Goal: Task Accomplishment & Management: Manage account settings

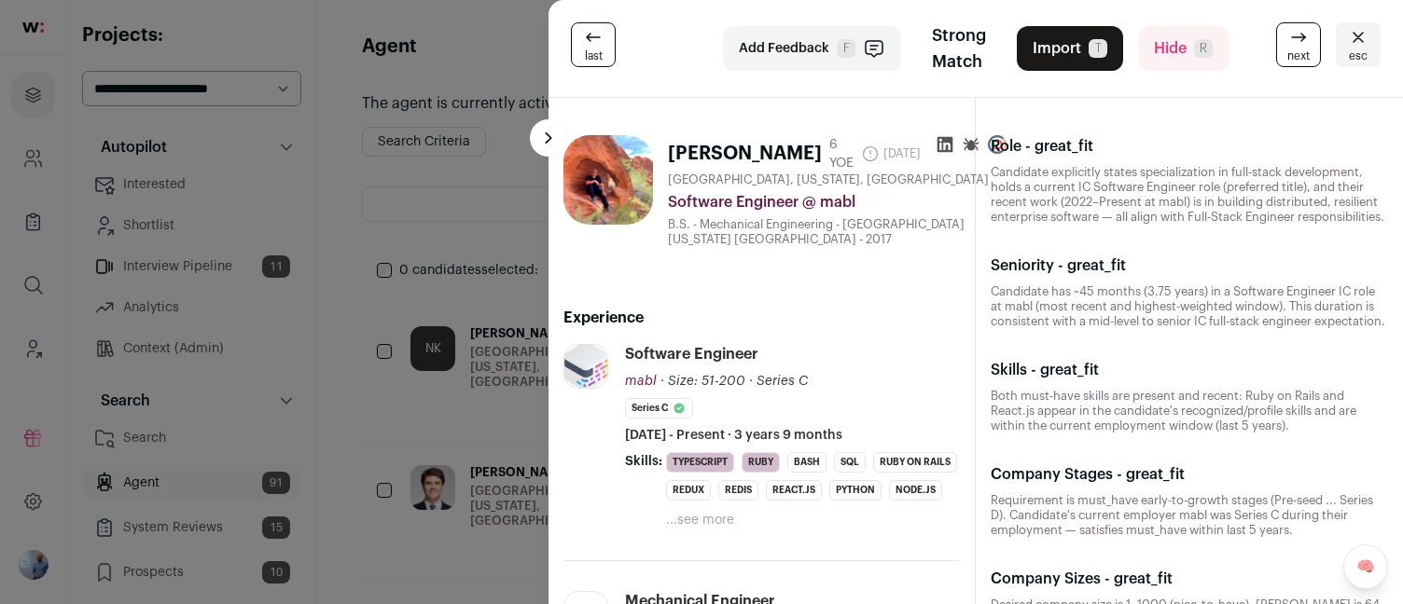
scroll to position [4247, 0]
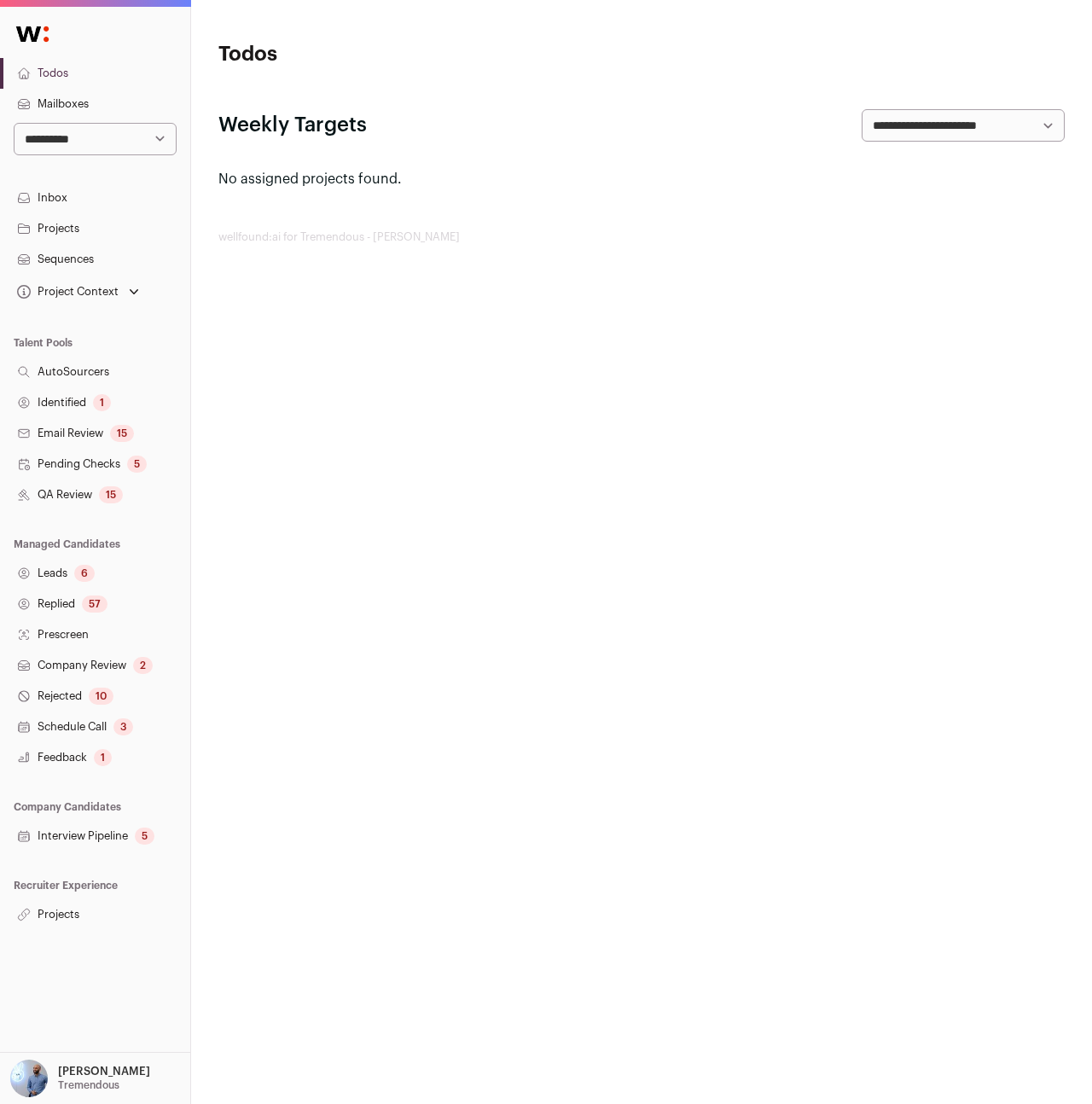
click at [100, 126] on select "**********" at bounding box center [95, 138] width 163 height 32
select select "*****"
click at [14, 123] on select "**********" at bounding box center [95, 138] width 163 height 32
click at [83, 573] on link "Leads" at bounding box center [95, 573] width 190 height 31
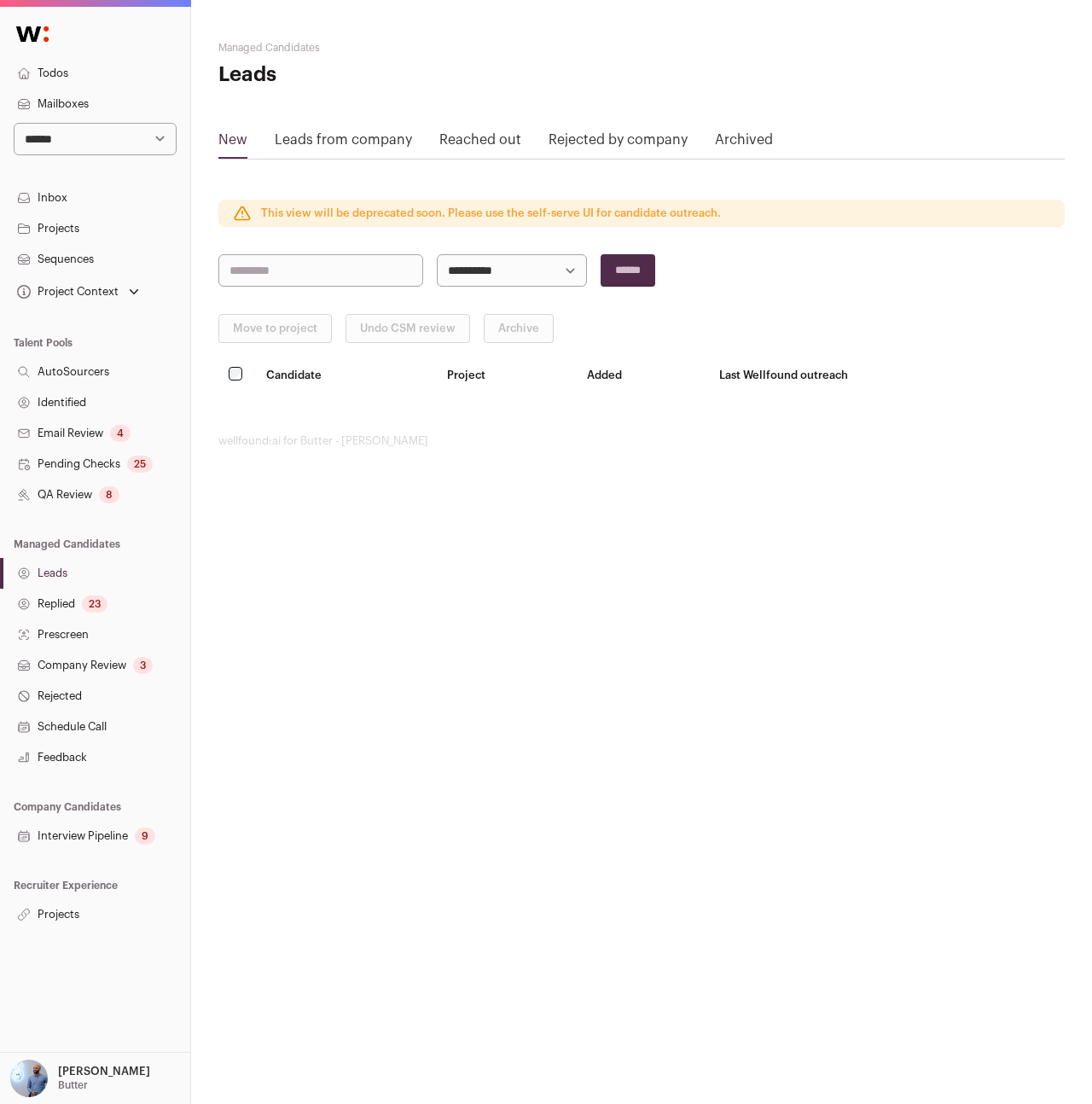
click at [506, 144] on link "Reached out" at bounding box center [480, 144] width 82 height 27
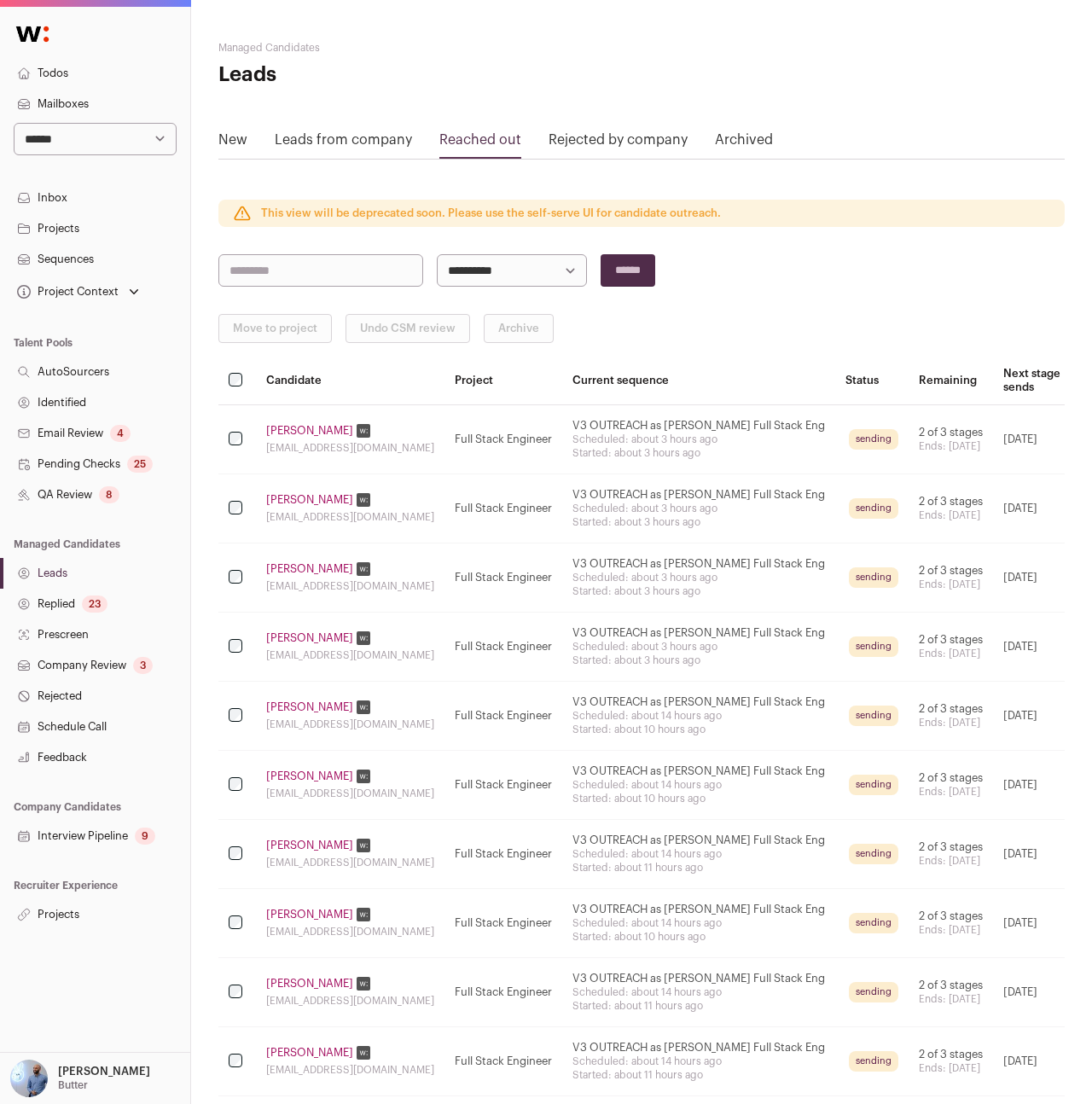
click at [290, 424] on link "Casey Chien" at bounding box center [309, 431] width 87 height 14
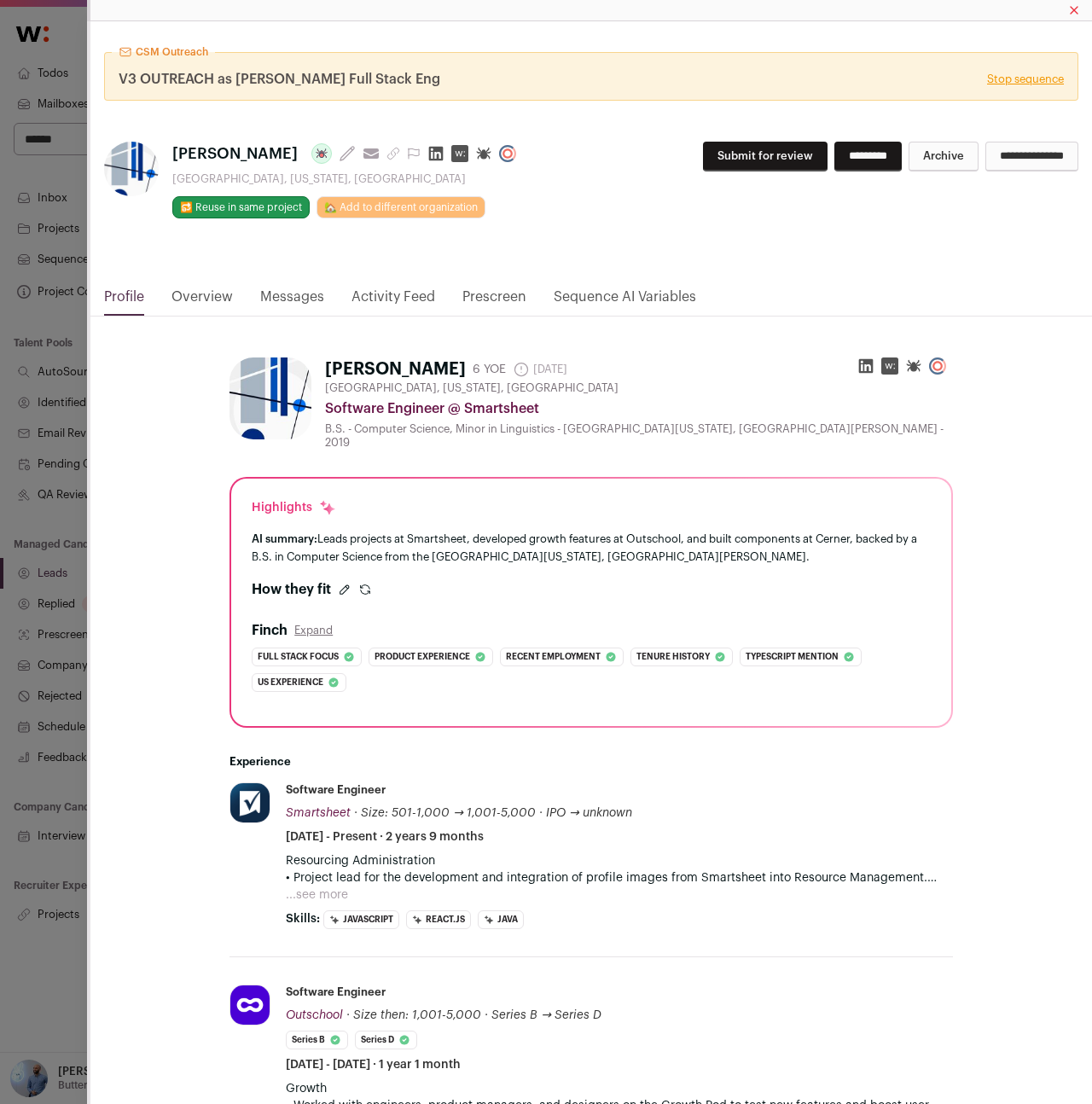
click at [282, 304] on link "Messages" at bounding box center [292, 301] width 64 height 29
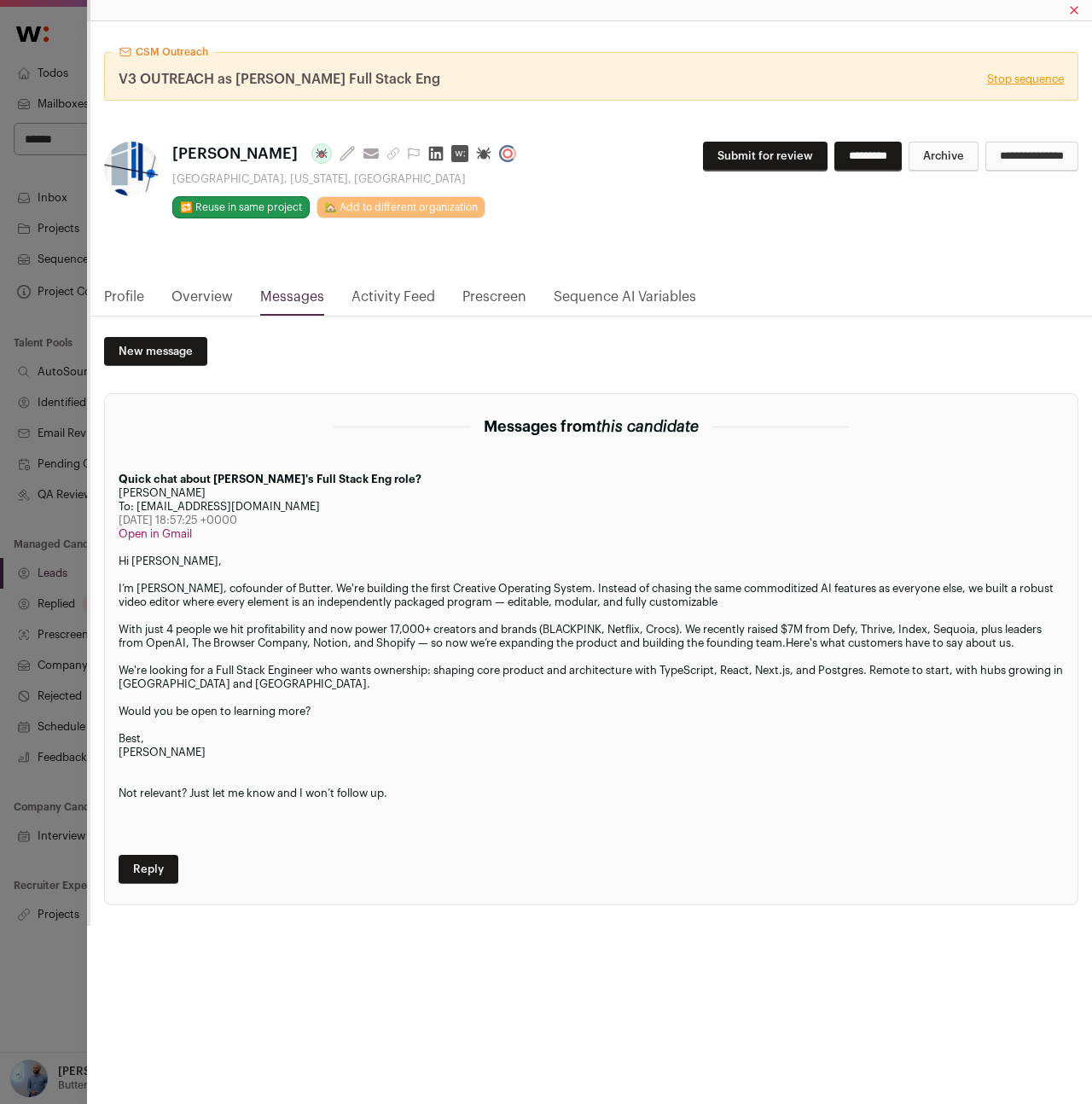
click at [77, 450] on div "CSM Outreach V3 OUTREACH as Nate Full Stack Eng Stop sequence Casey Chien Last …" at bounding box center [546, 552] width 1092 height 1104
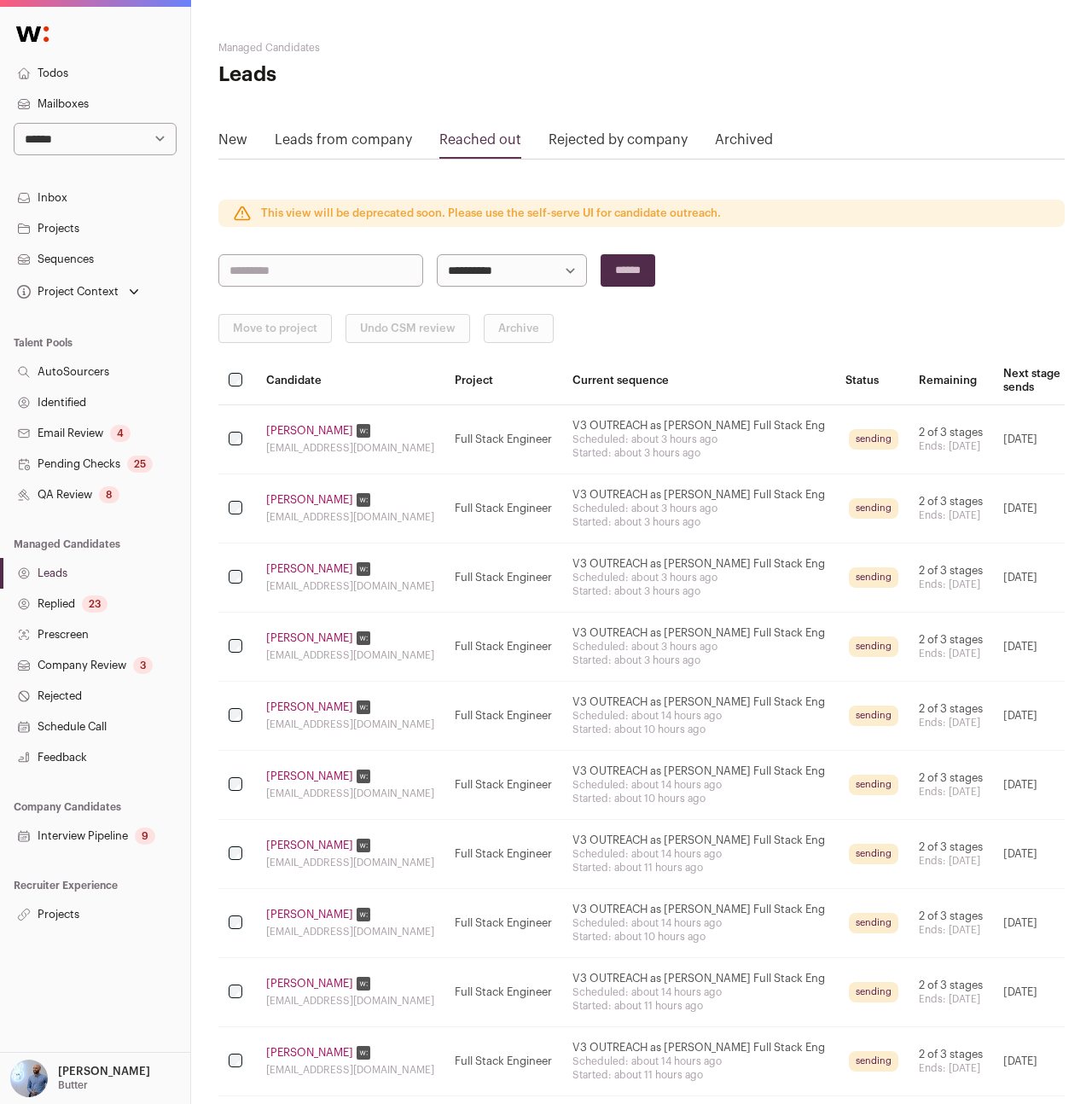
click at [76, 599] on link "Replied 23" at bounding box center [95, 605] width 190 height 31
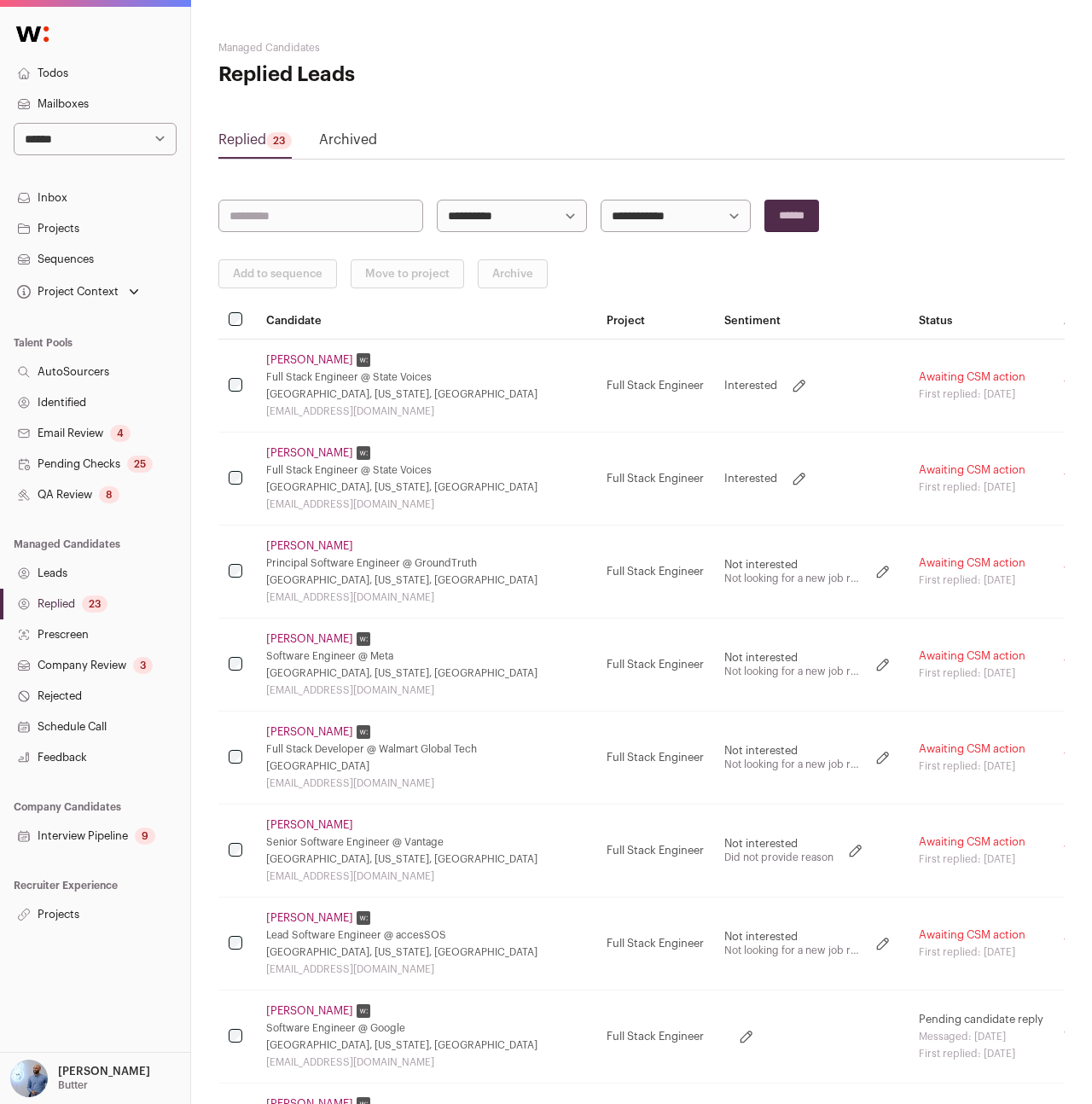
click at [90, 676] on link "Company Review 3" at bounding box center [95, 666] width 190 height 31
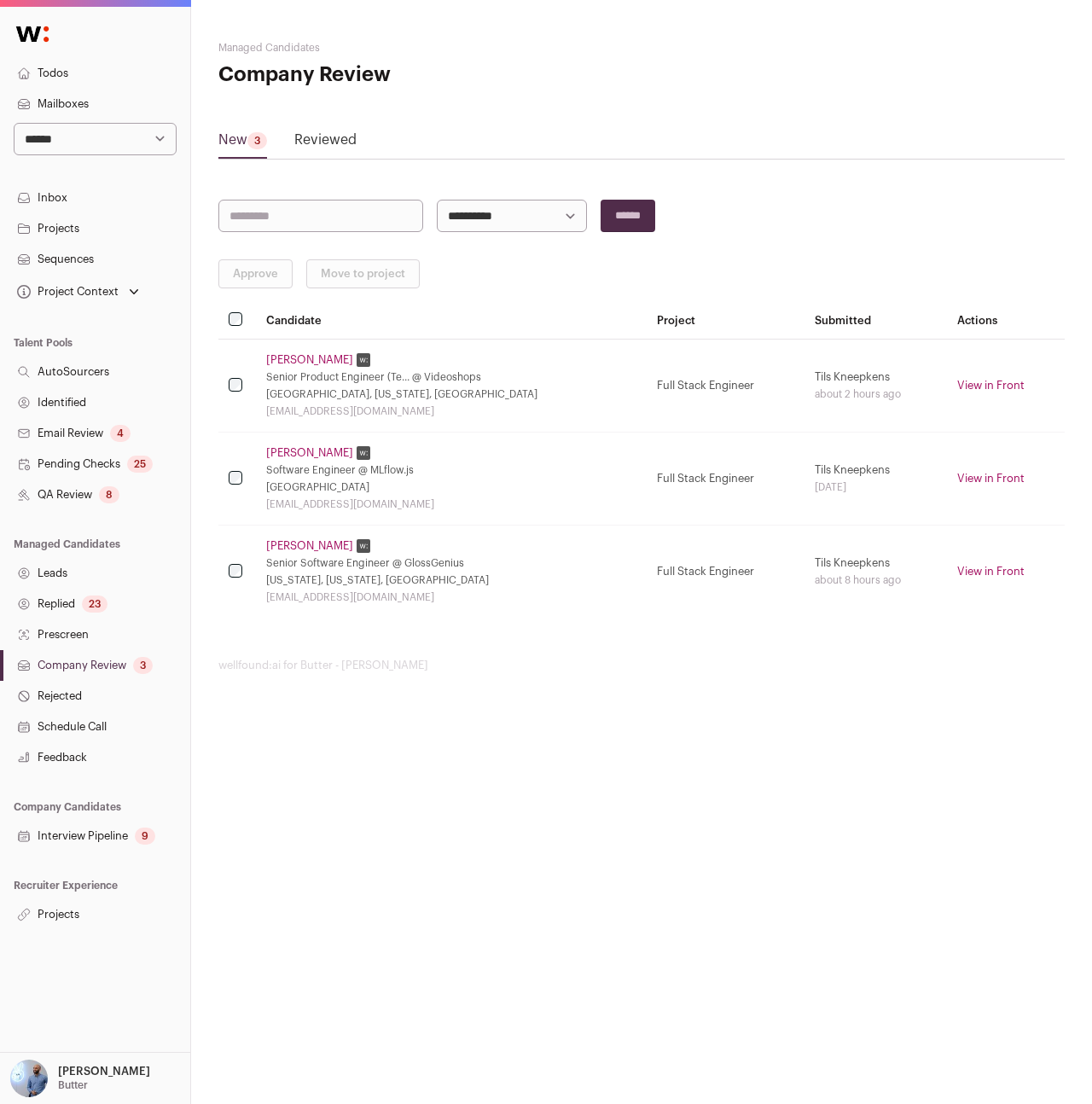
click at [88, 714] on link "Schedule Call" at bounding box center [95, 727] width 190 height 31
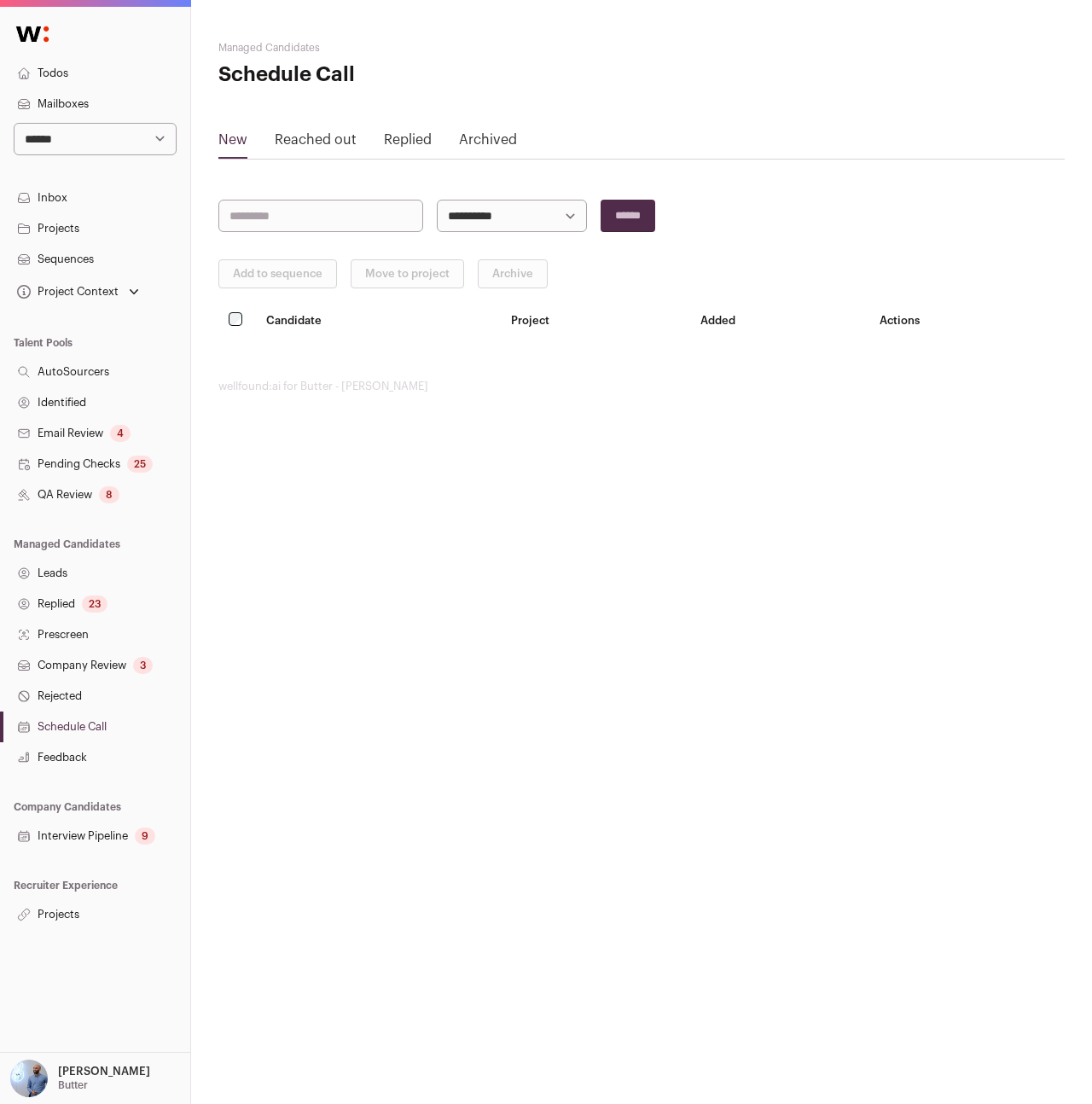
click at [348, 134] on link "Reached out" at bounding box center [316, 144] width 82 height 27
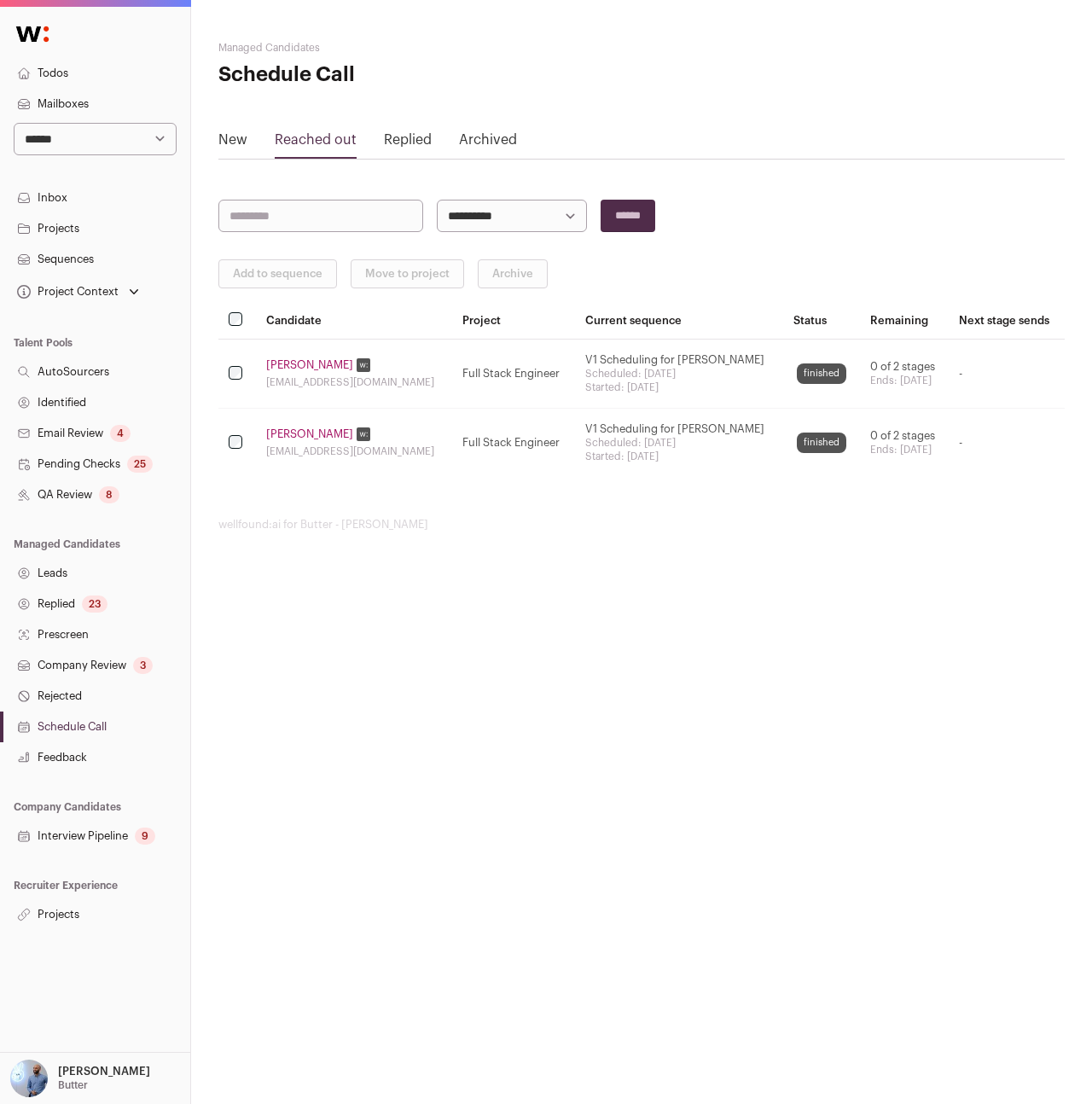
click at [318, 361] on link "[PERSON_NAME]" at bounding box center [309, 365] width 87 height 14
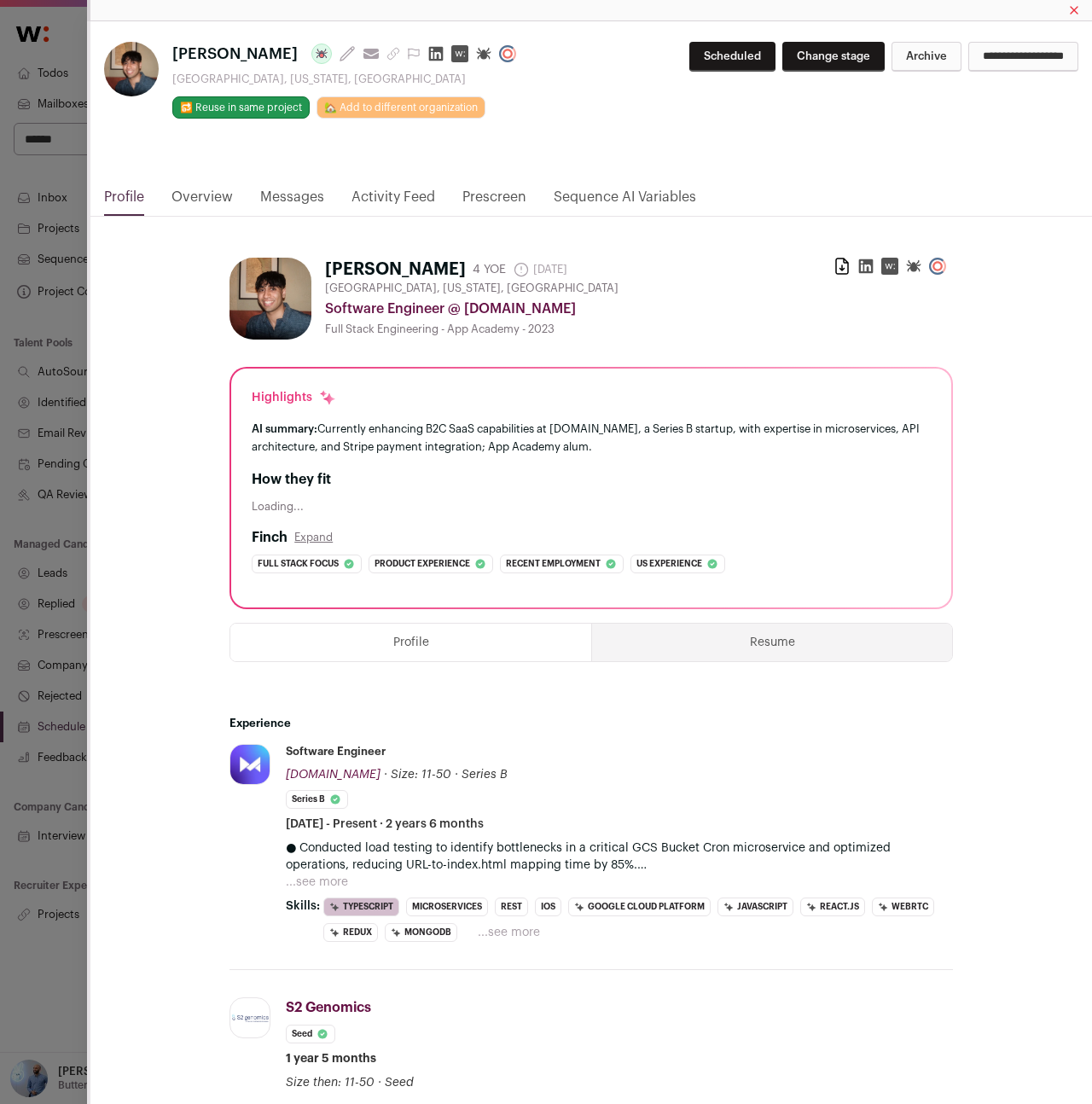
click at [308, 198] on link "Messages" at bounding box center [292, 201] width 64 height 29
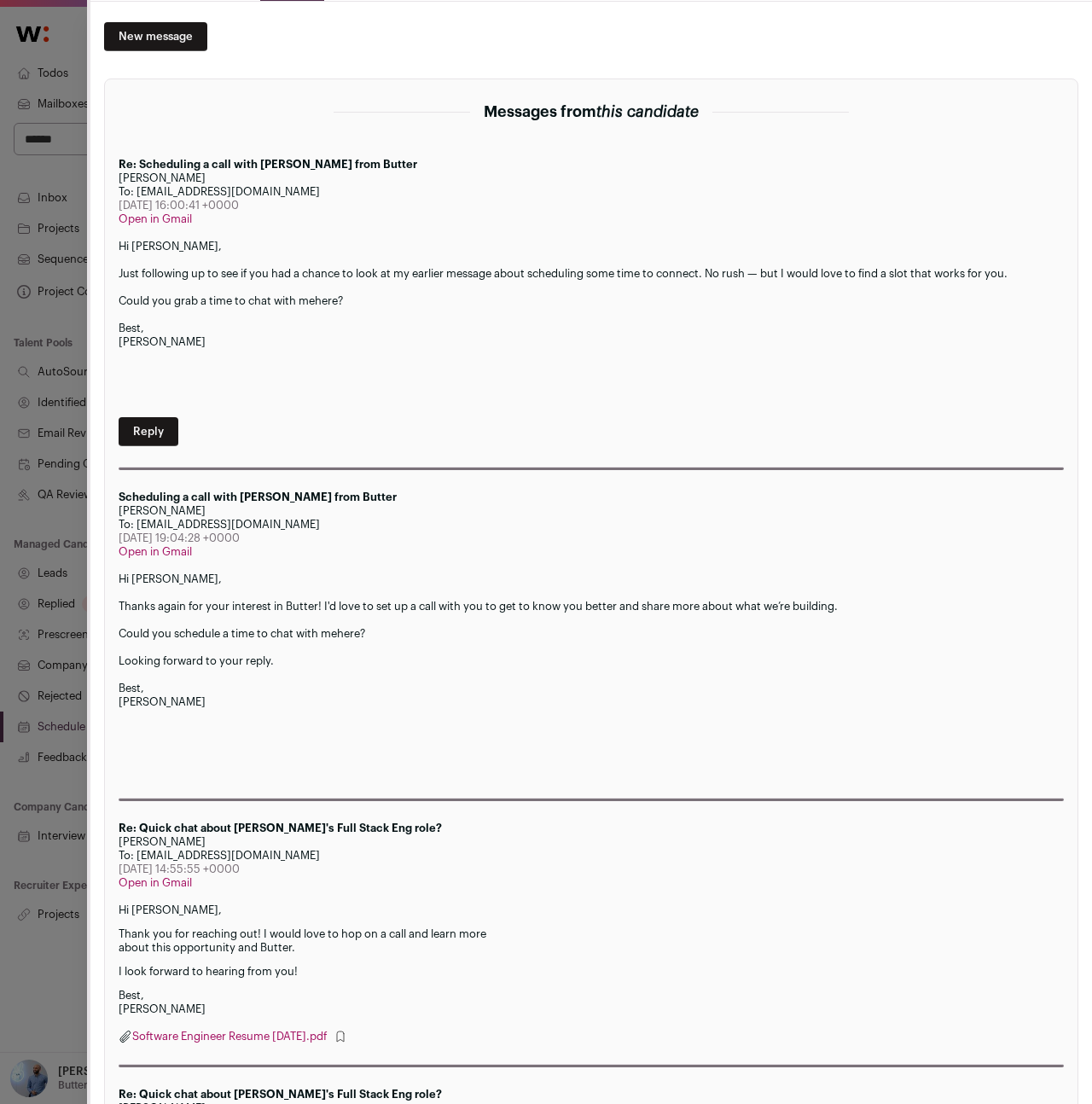
scroll to position [281, 0]
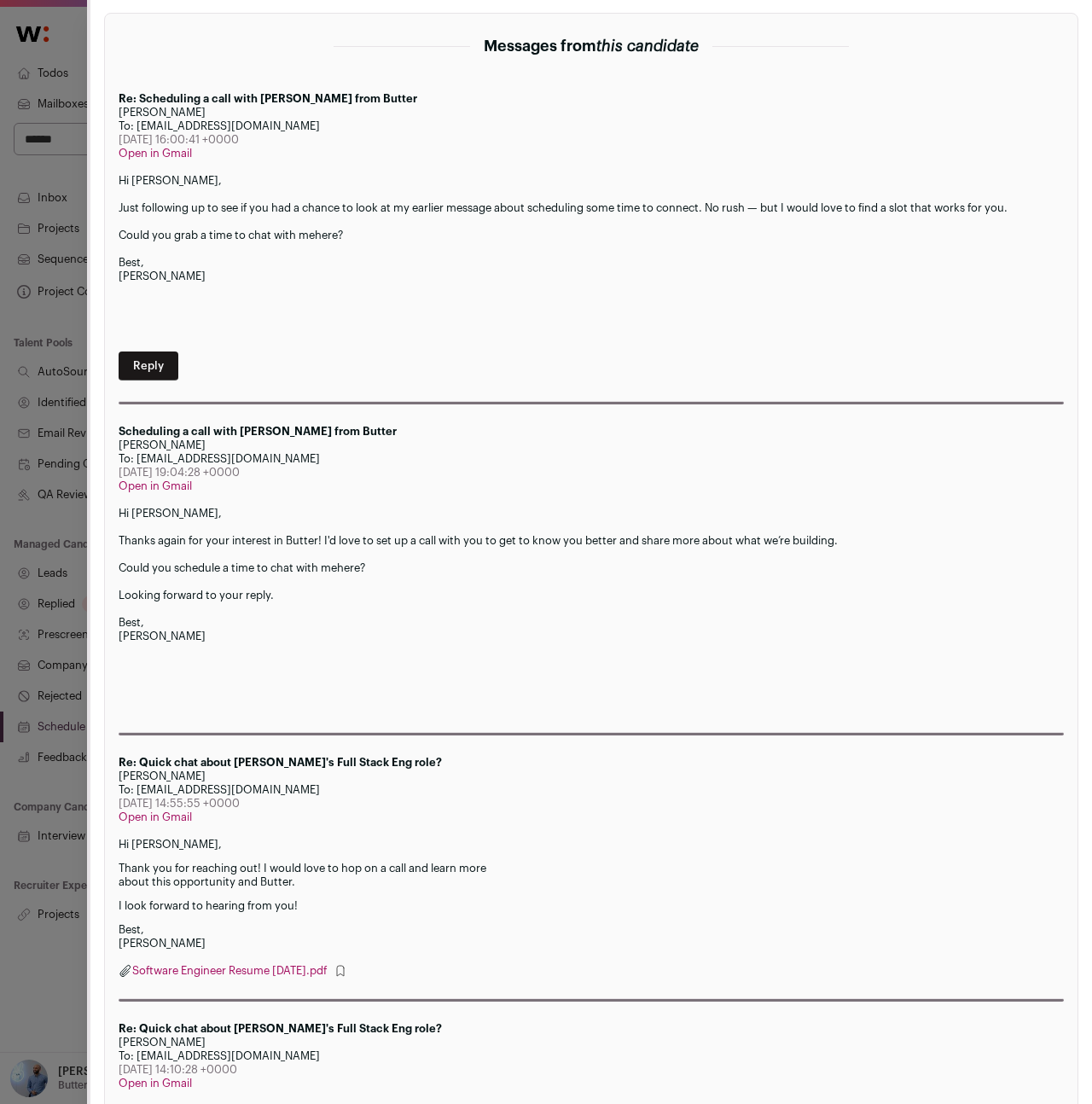
click at [49, 559] on div "Kaushal Kumbagowdana Last update: 15 days ago View most recent conversation in …" at bounding box center [546, 552] width 1092 height 1104
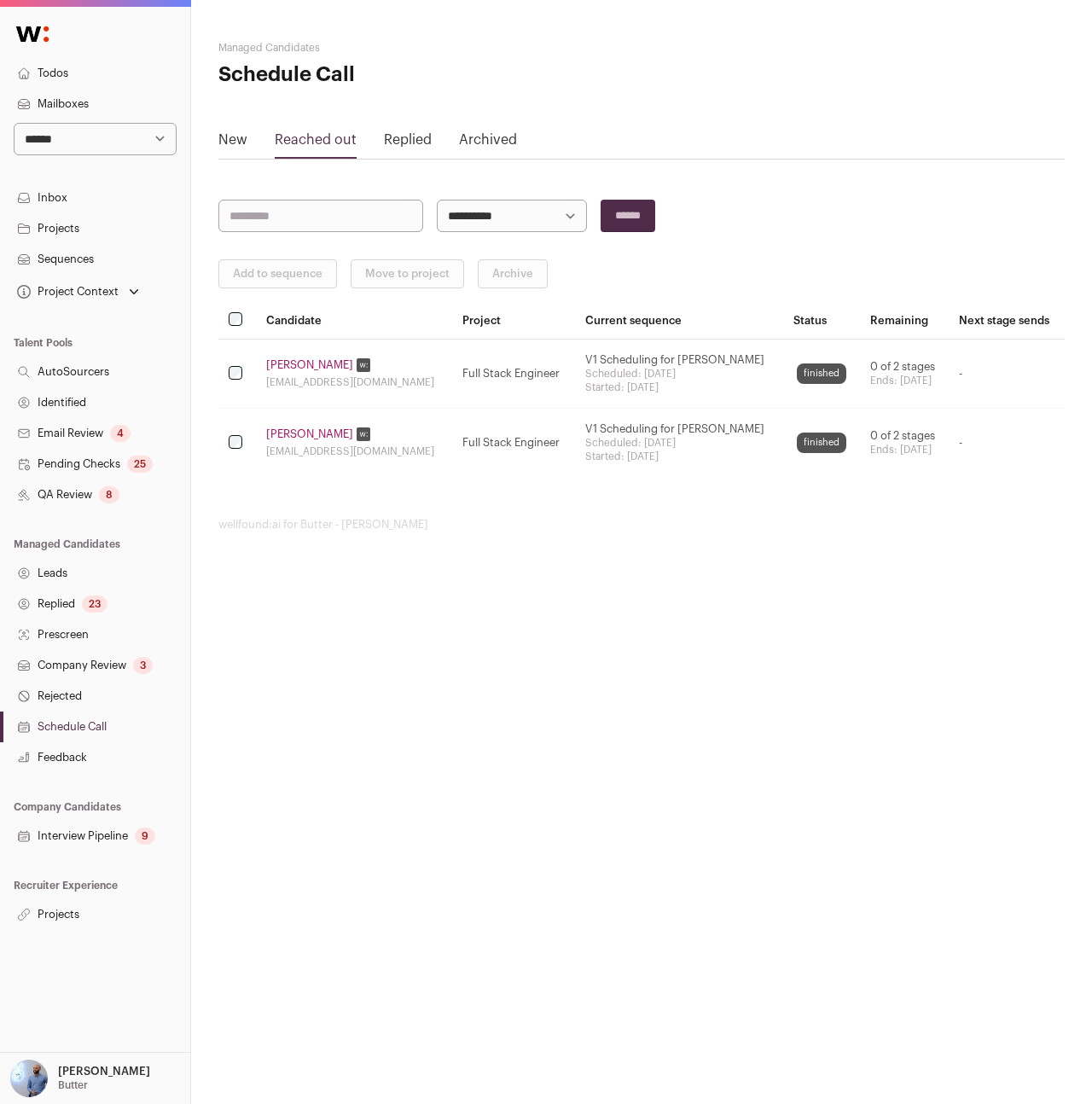
click at [305, 431] on link "[PERSON_NAME]" at bounding box center [309, 434] width 87 height 14
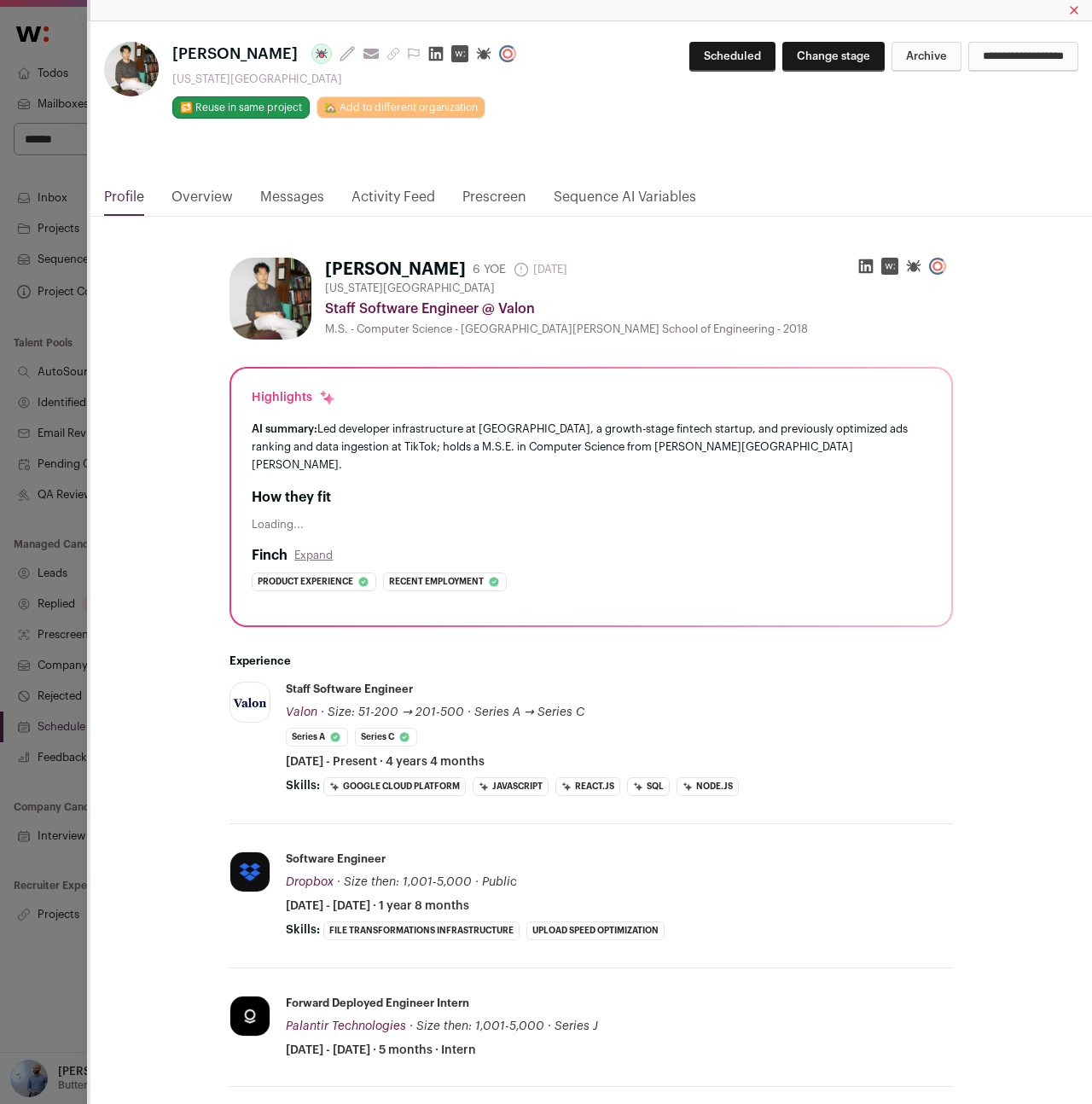
click at [292, 208] on link "Messages" at bounding box center [292, 201] width 64 height 29
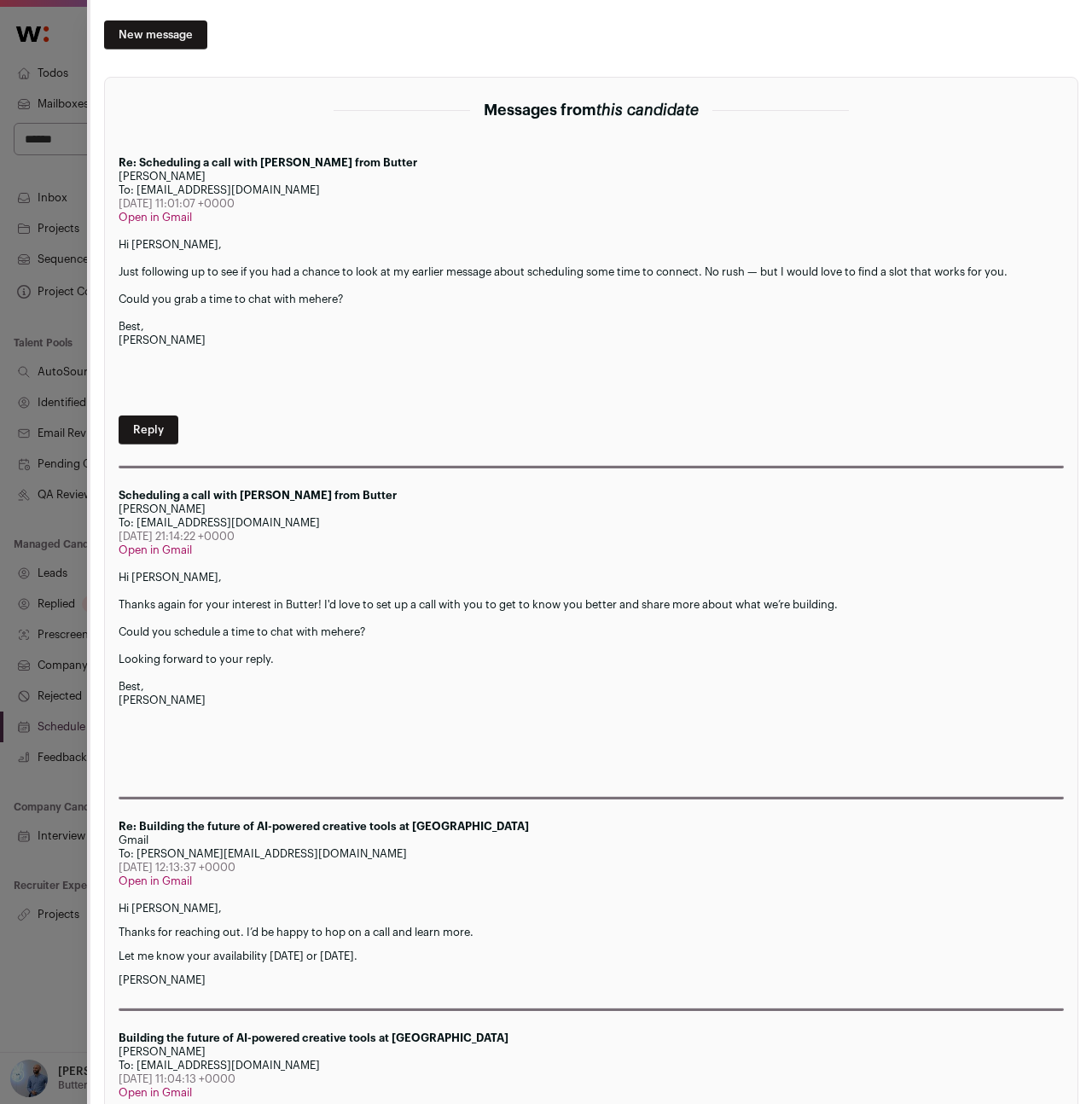
scroll to position [230, 0]
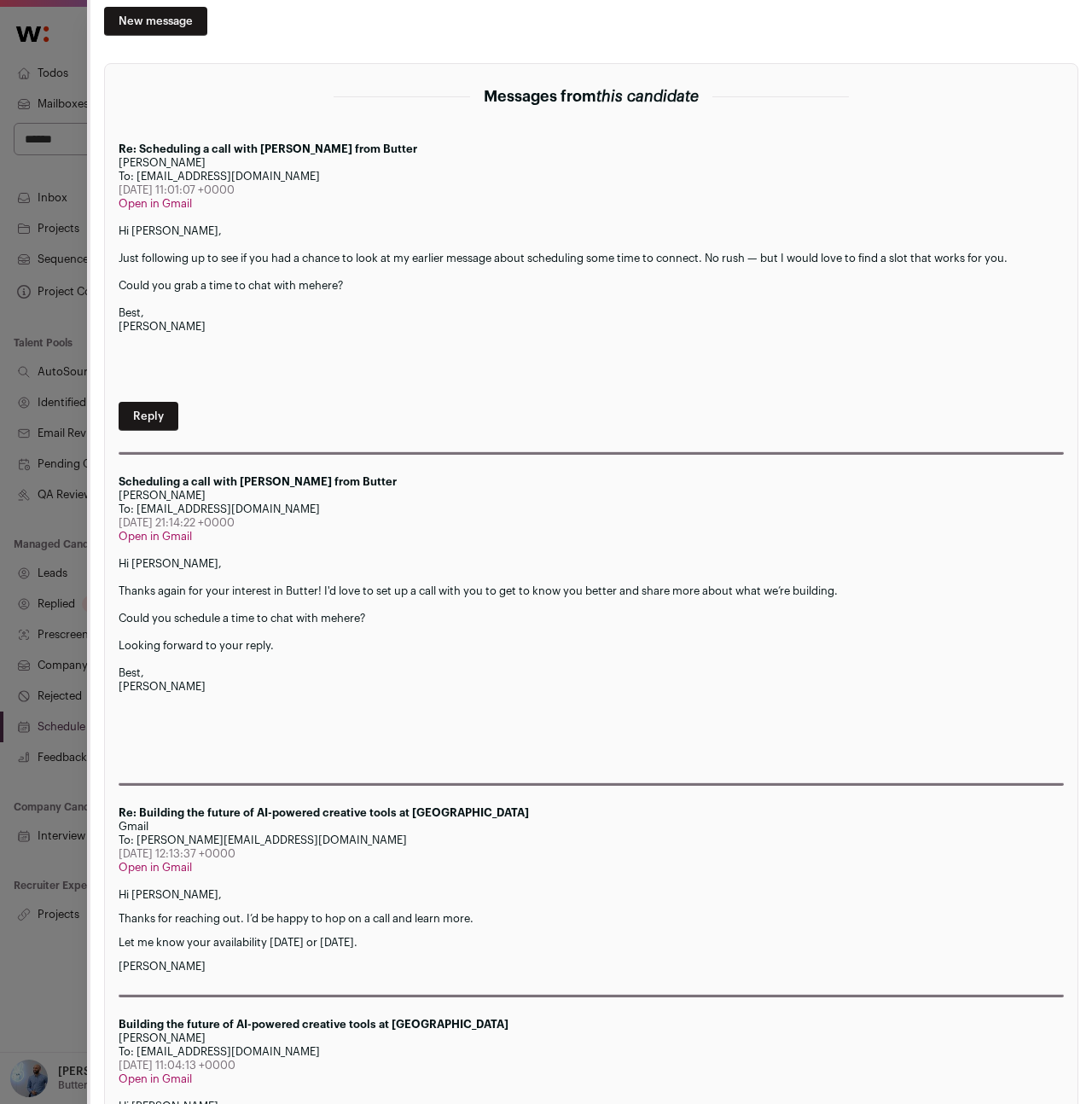
click at [70, 531] on div "[PERSON_NAME] Last update: [DATE] View most recent conversation in Front [US_ST…" at bounding box center [546, 552] width 1092 height 1104
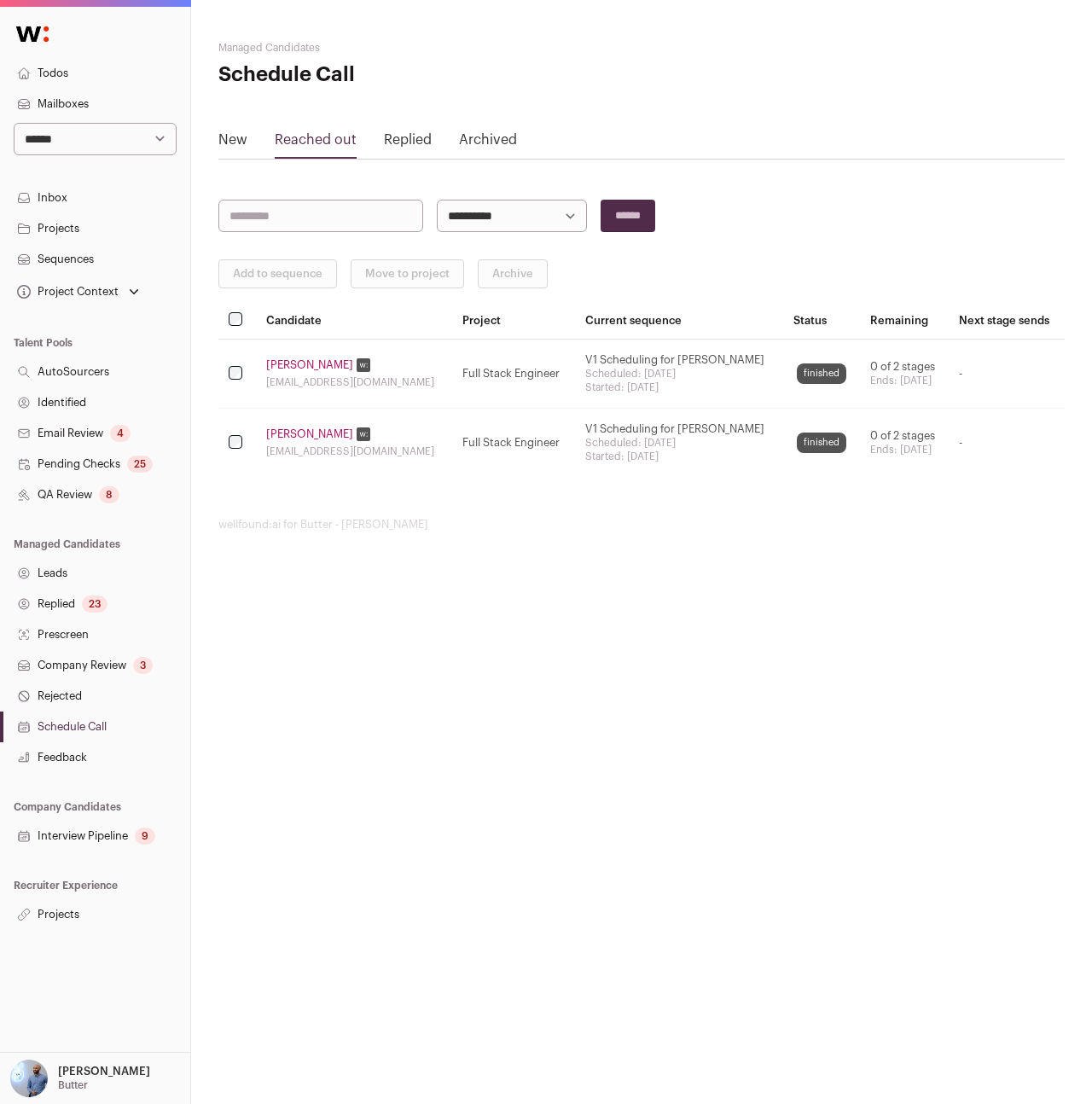
click at [401, 144] on link "Replied" at bounding box center [408, 144] width 48 height 27
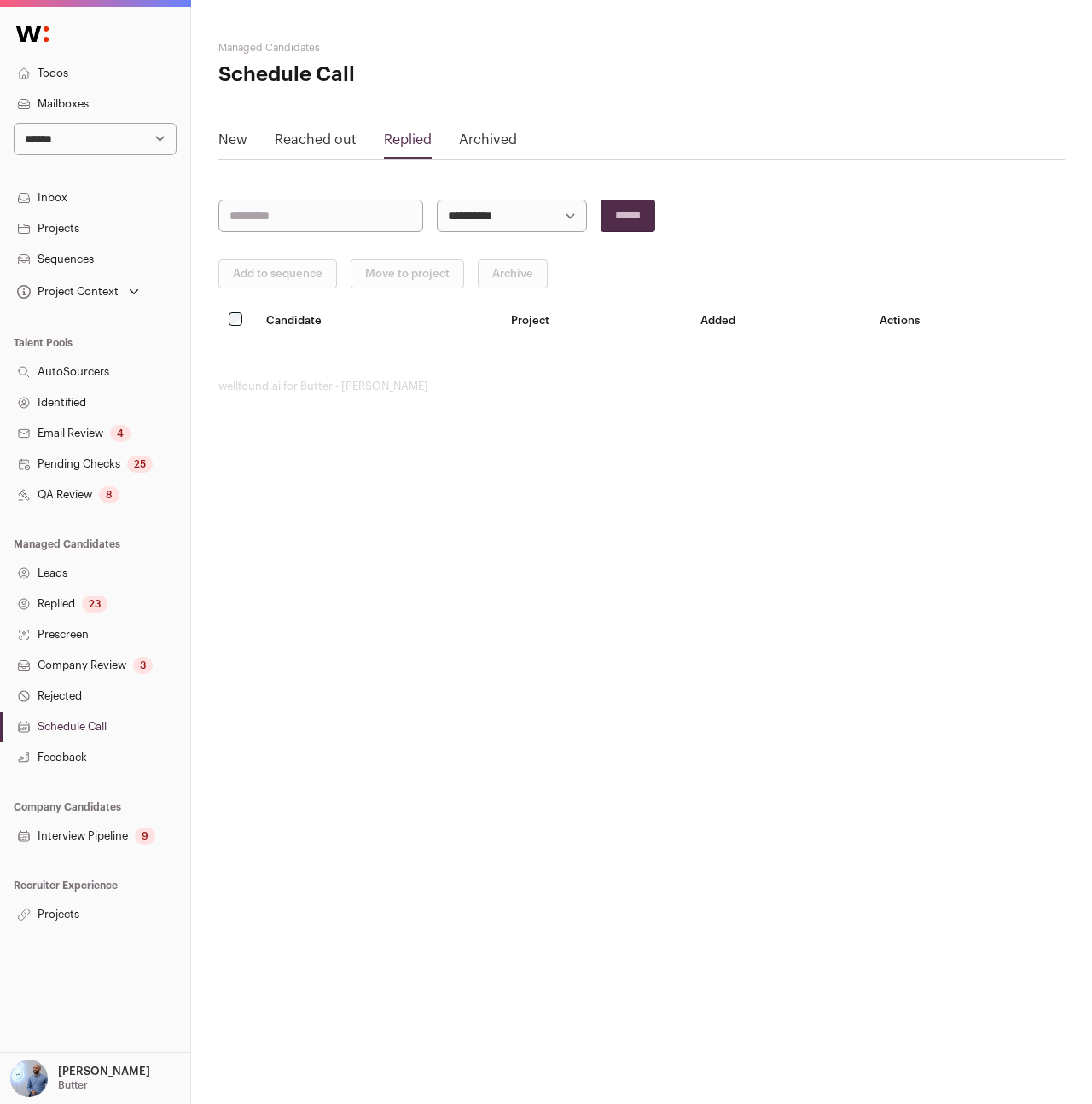
click at [476, 148] on link "Archived" at bounding box center [487, 144] width 58 height 27
click at [86, 824] on link "Interview Pipeline 9" at bounding box center [95, 836] width 190 height 31
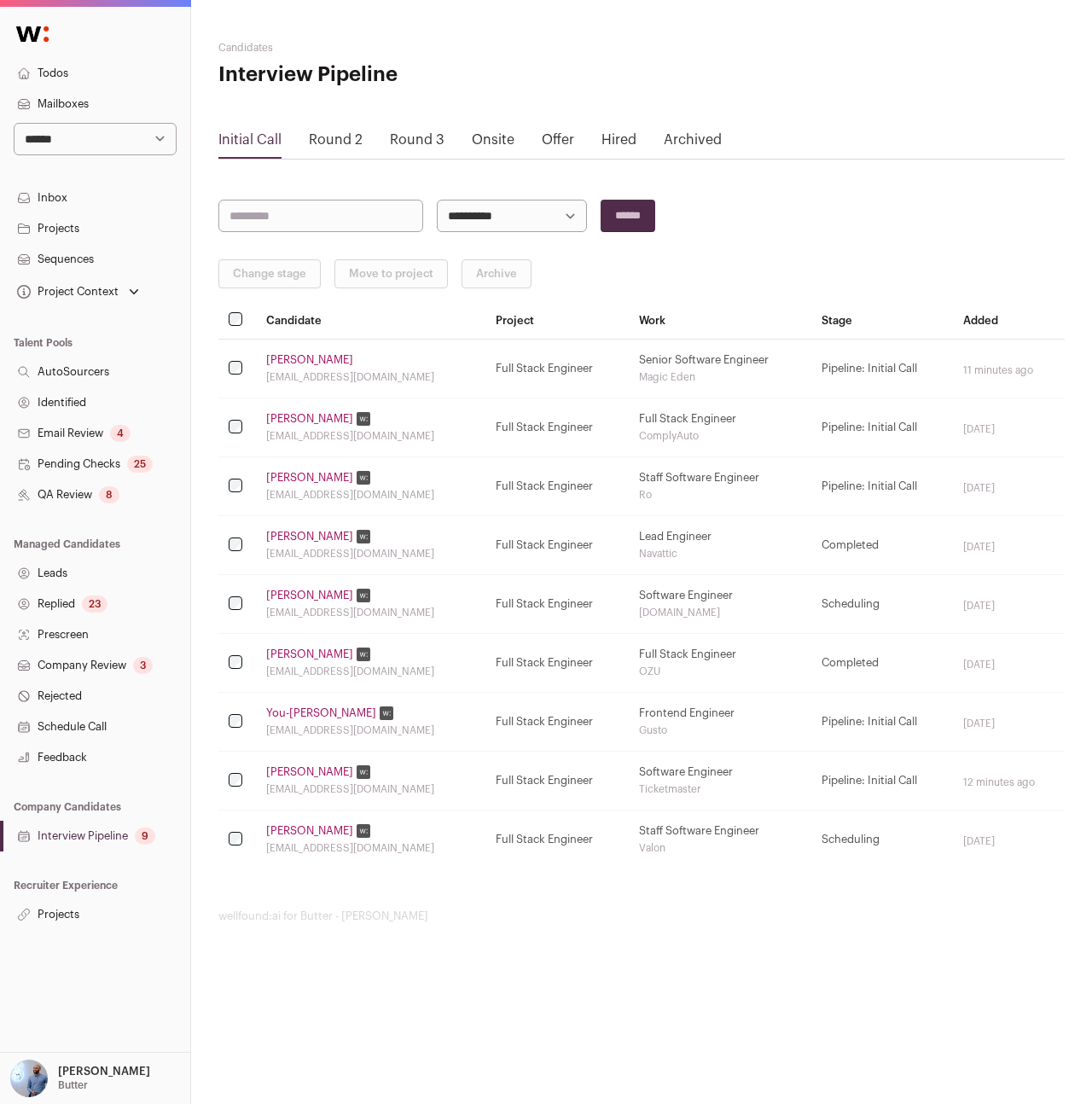
click at [304, 766] on link "[PERSON_NAME]" at bounding box center [309, 772] width 87 height 14
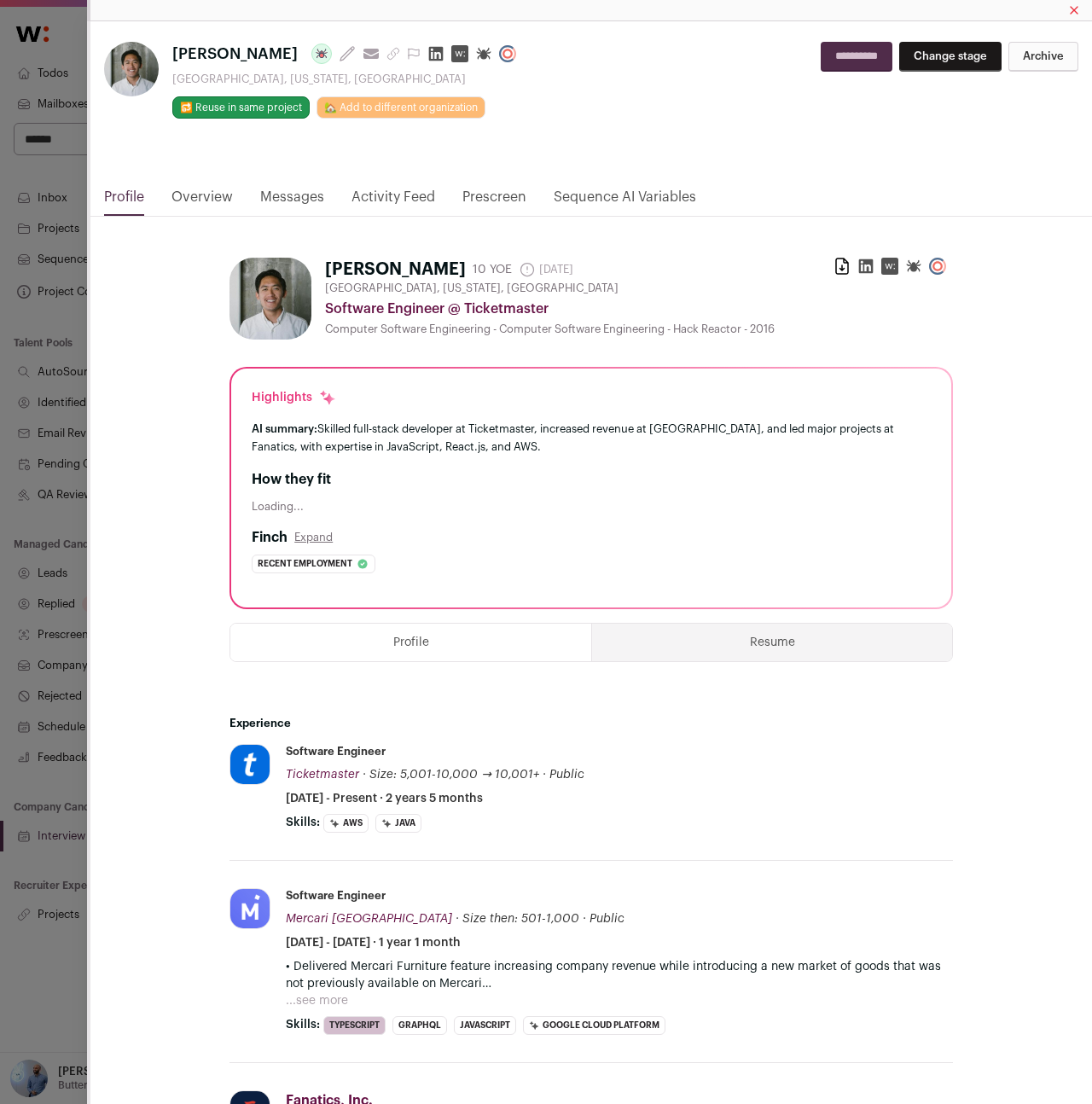
click at [316, 204] on link "Messages" at bounding box center [292, 201] width 64 height 29
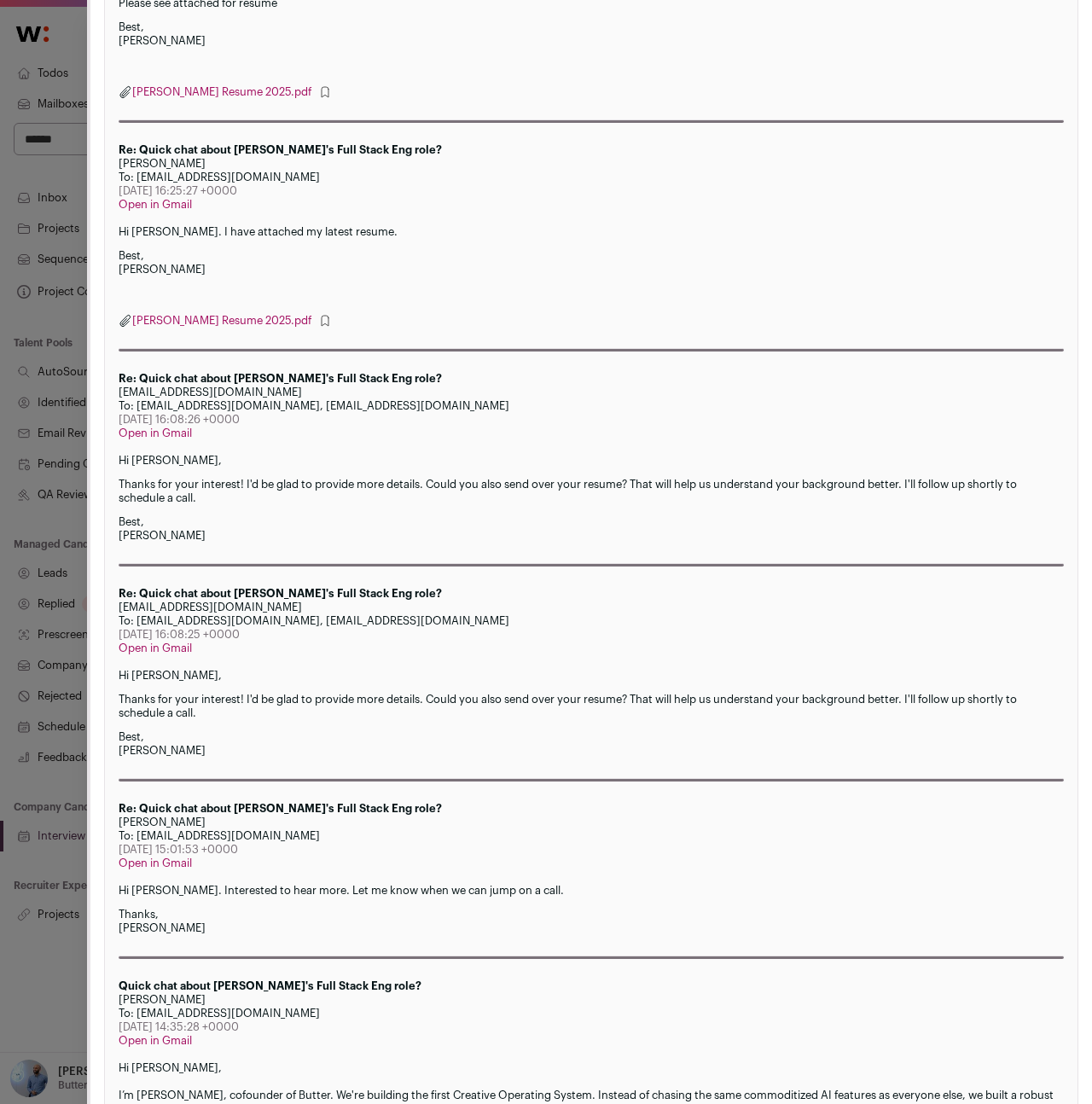
scroll to position [1100, 0]
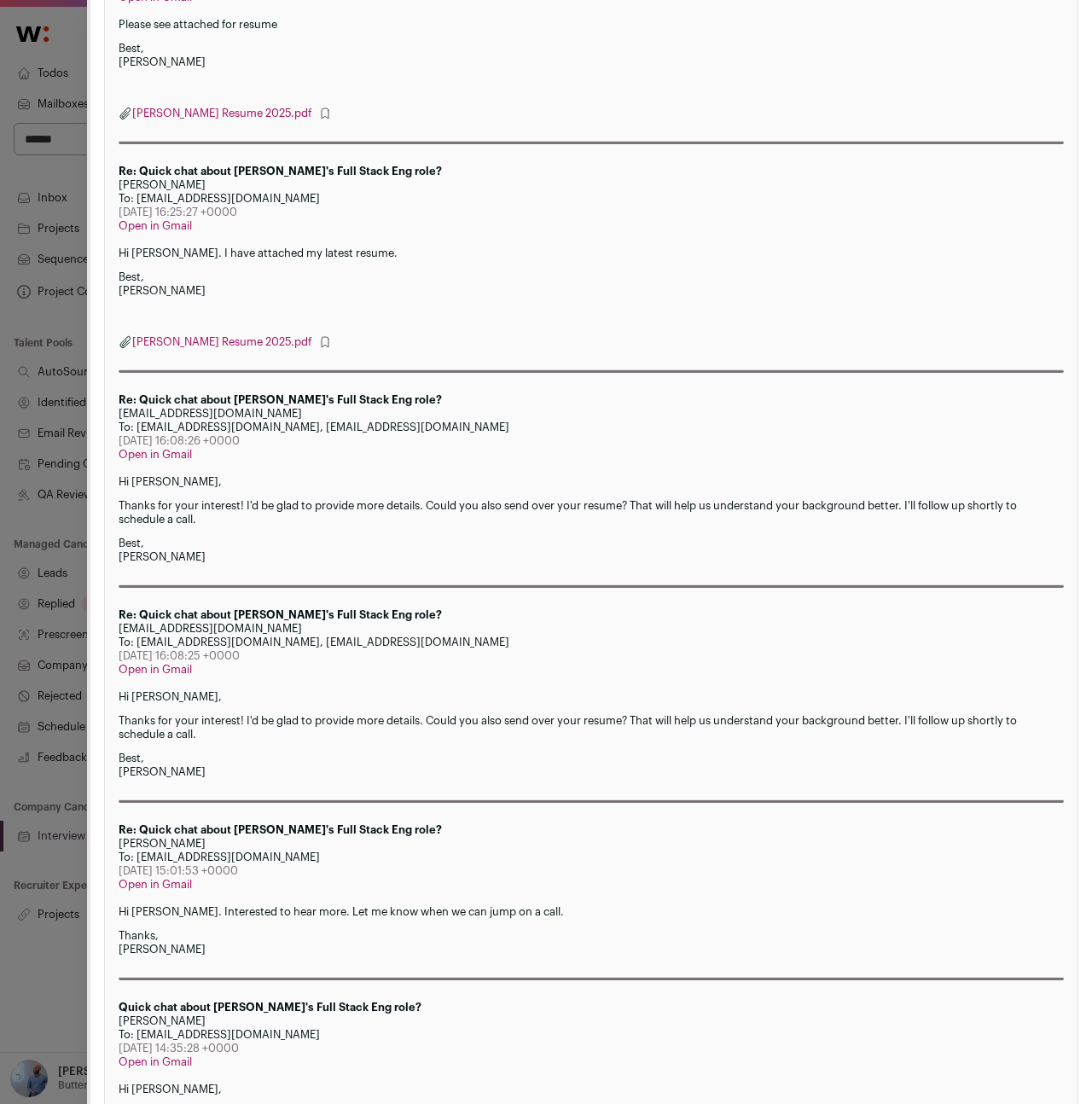
click at [193, 713] on div "Hi Albert, Thanks for your interest! I'd be glad to provide more details. Could…" at bounding box center [591, 734] width 945 height 89
click at [193, 712] on div "Hi Albert, Thanks for your interest! I'd be glad to provide more details. Could…" at bounding box center [591, 734] width 945 height 89
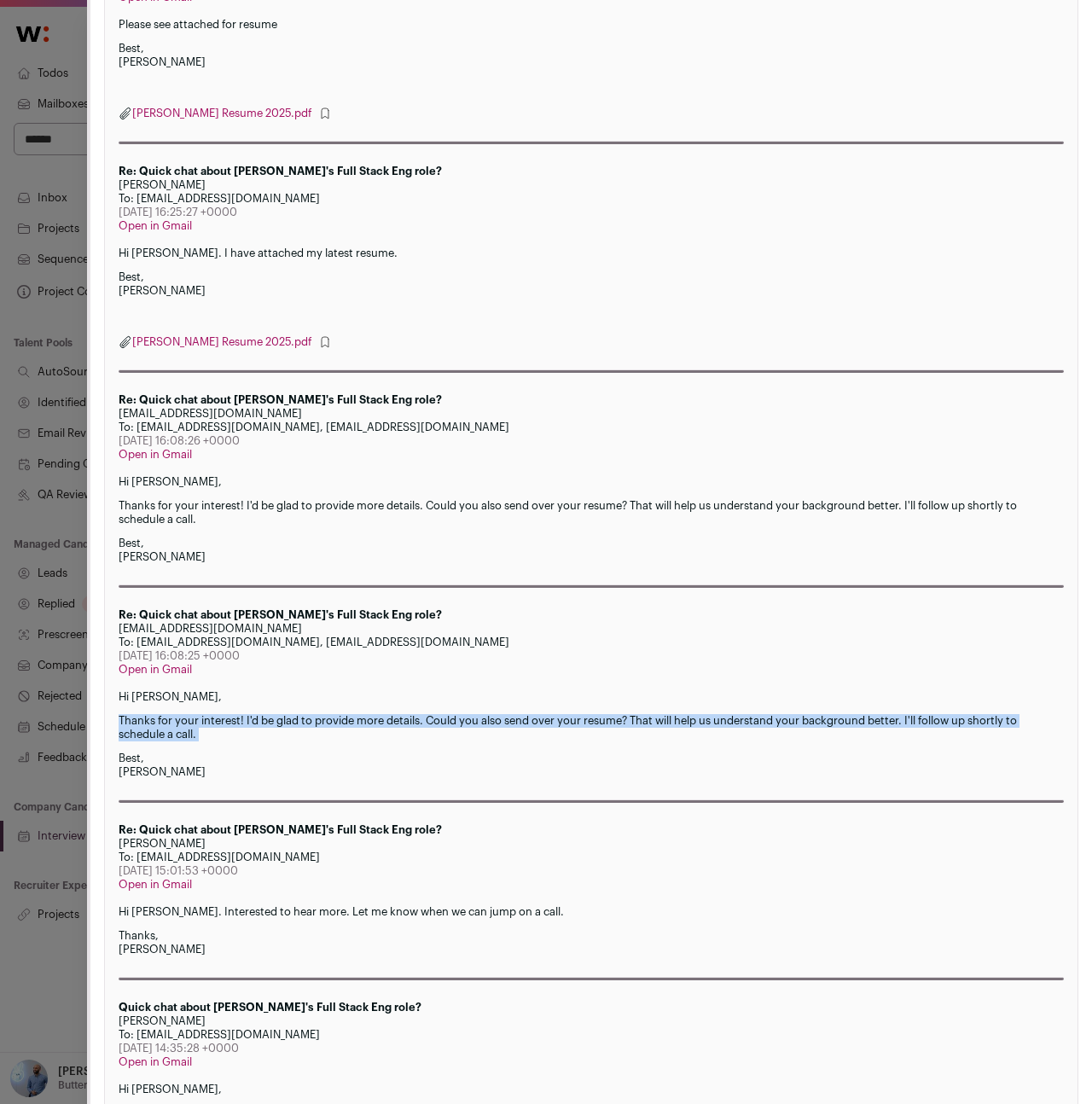
click at [193, 712] on div "Hi Albert, Thanks for your interest! I'd be glad to provide more details. Could…" at bounding box center [591, 734] width 945 height 89
copy div "Thanks for your interest! I'd be glad to provide more details. Could you also s…"
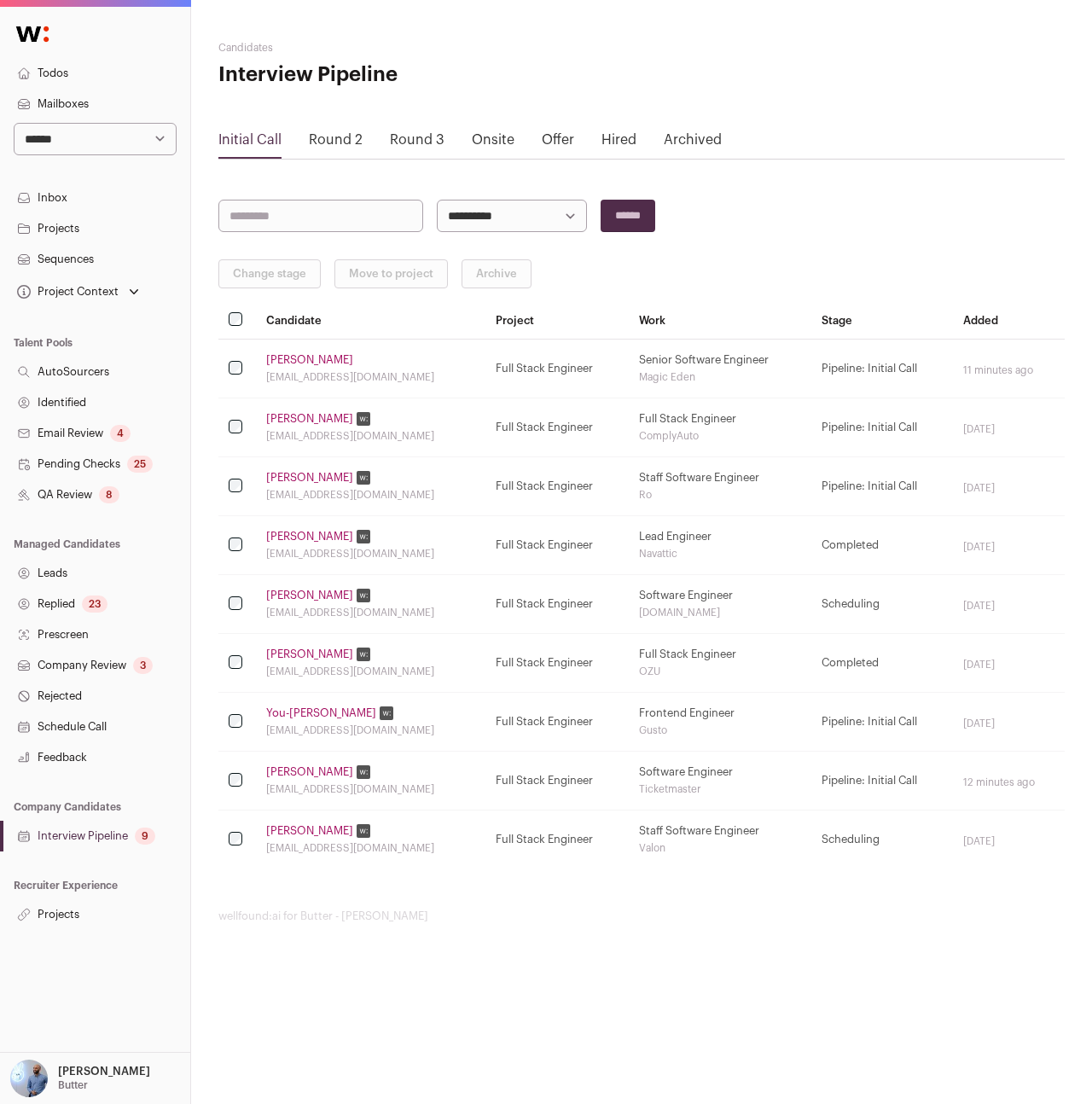
click at [54, 252] on link "Sequences" at bounding box center [95, 260] width 190 height 31
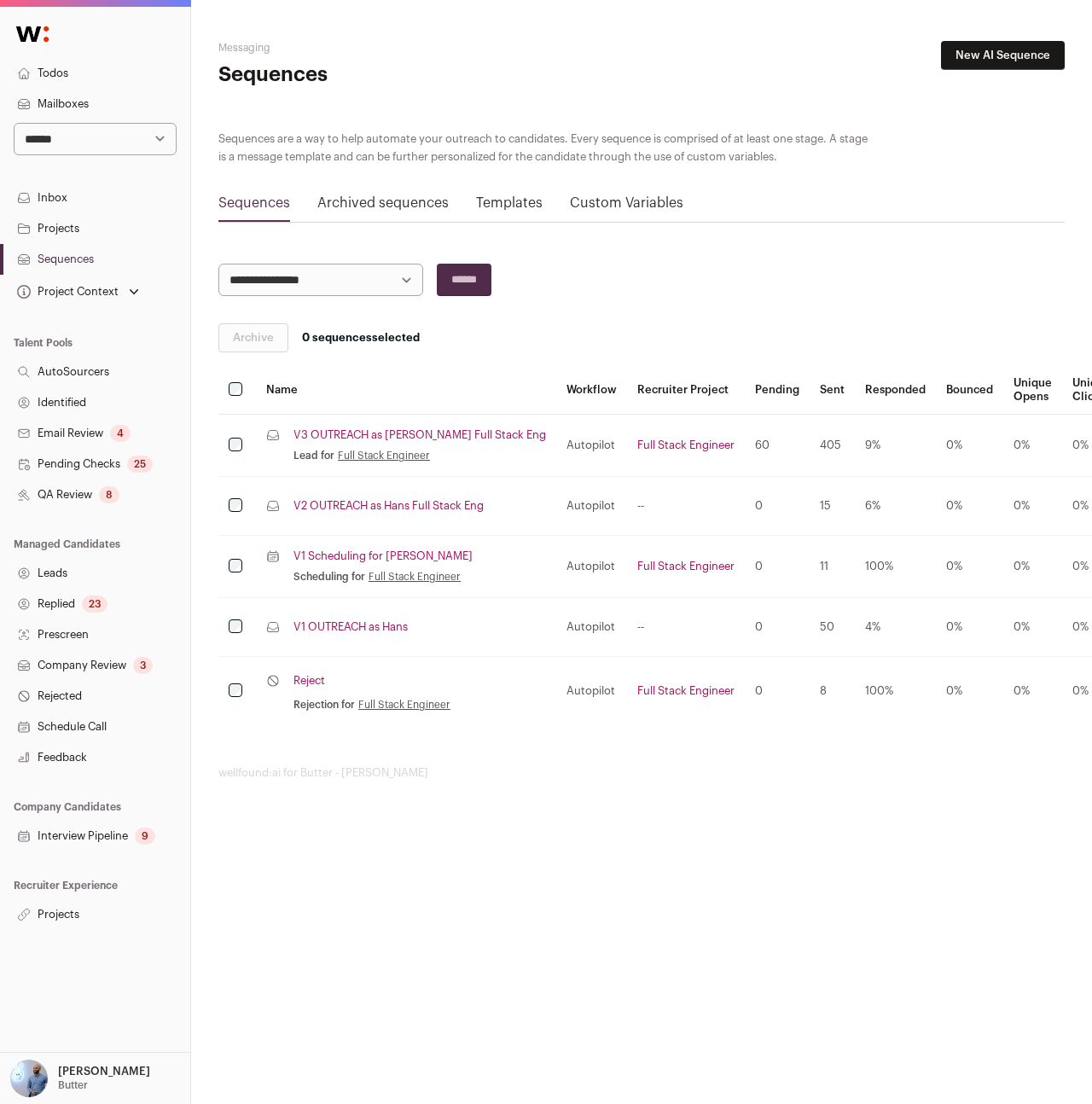
click at [369, 552] on link "V1 Scheduling for Nate" at bounding box center [383, 556] width 179 height 14
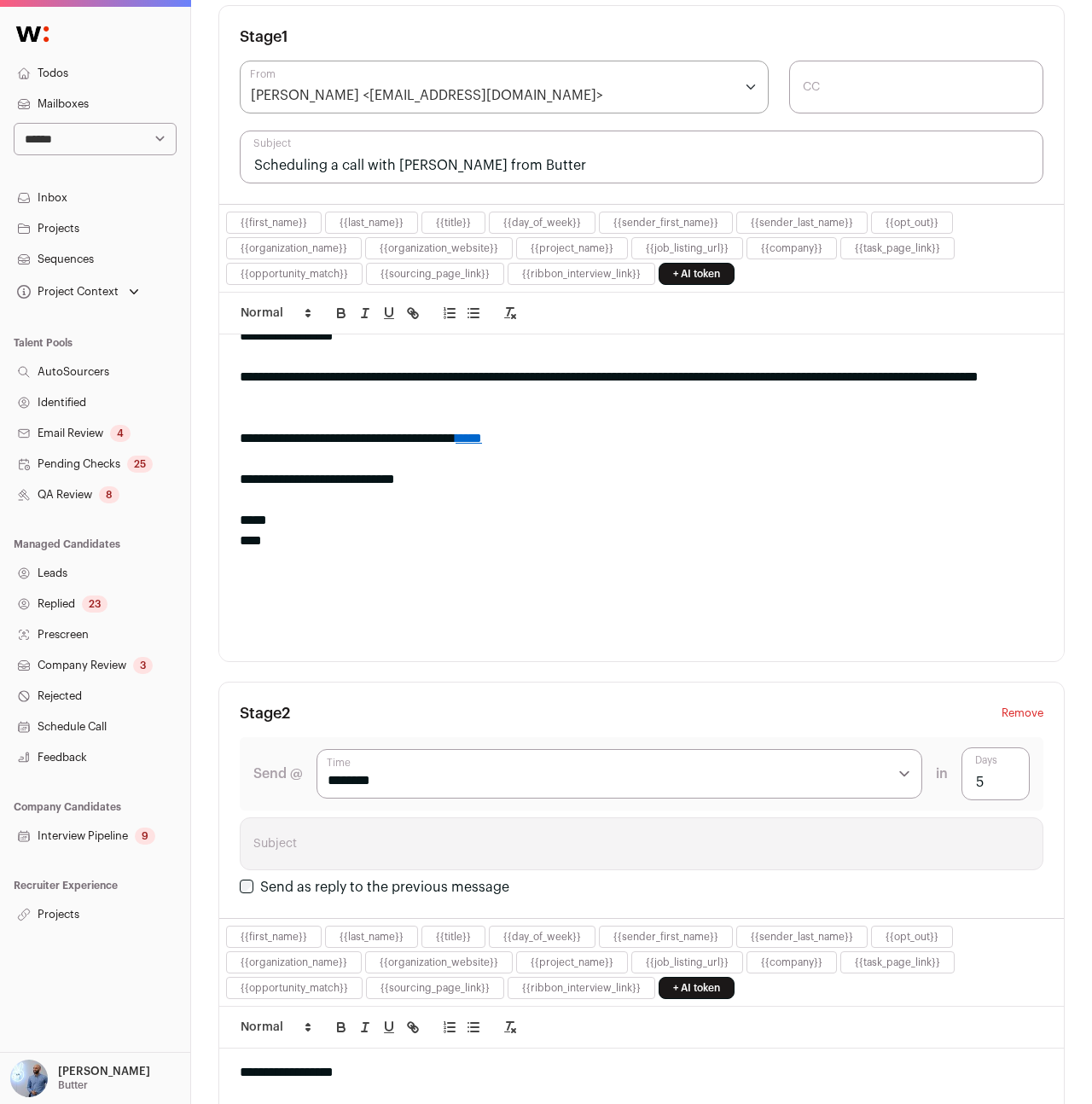
scroll to position [22, 0]
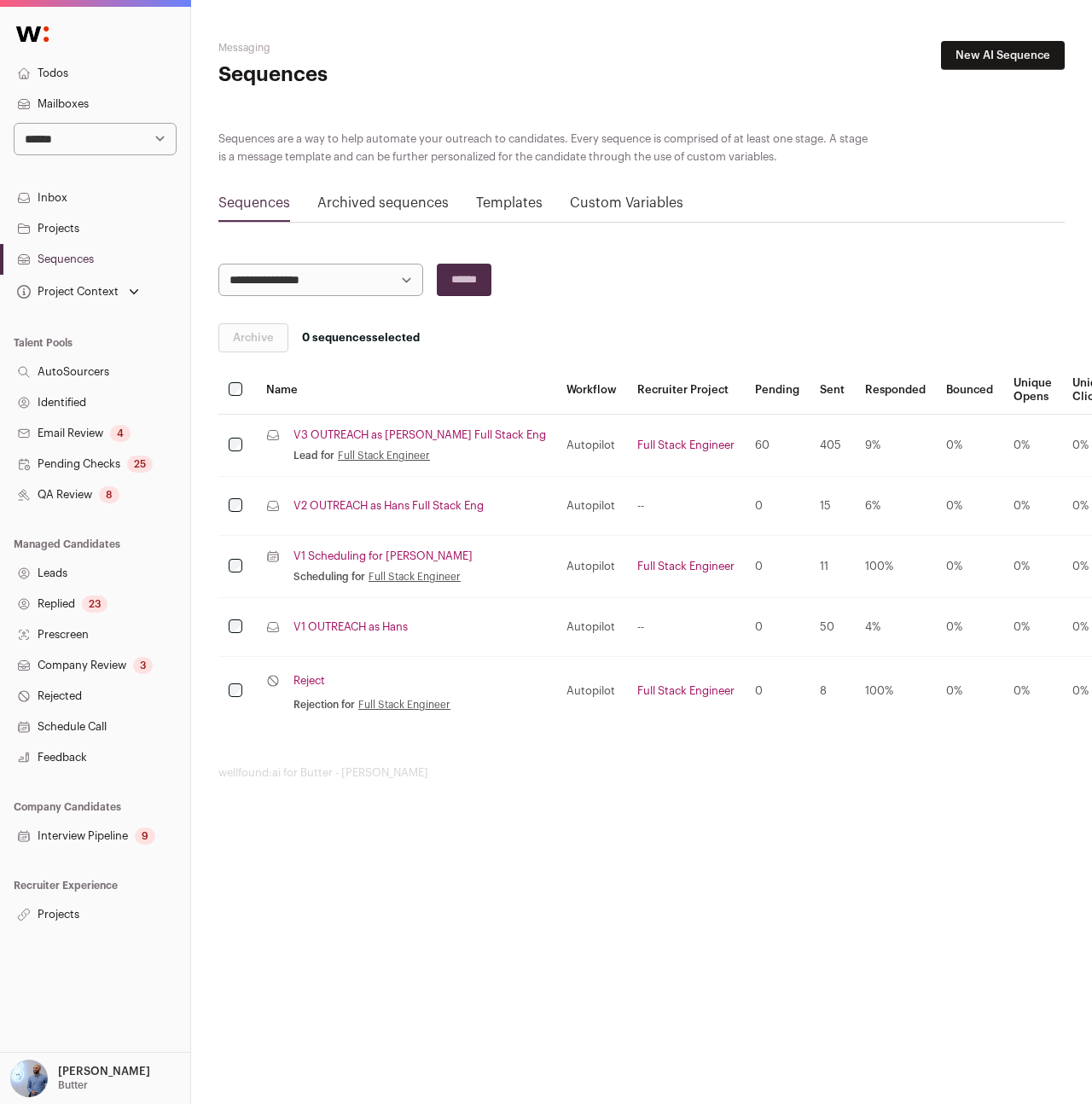
click at [394, 435] on link "V3 OUTREACH as Nate Full Stack Eng" at bounding box center [420, 434] width 252 height 14
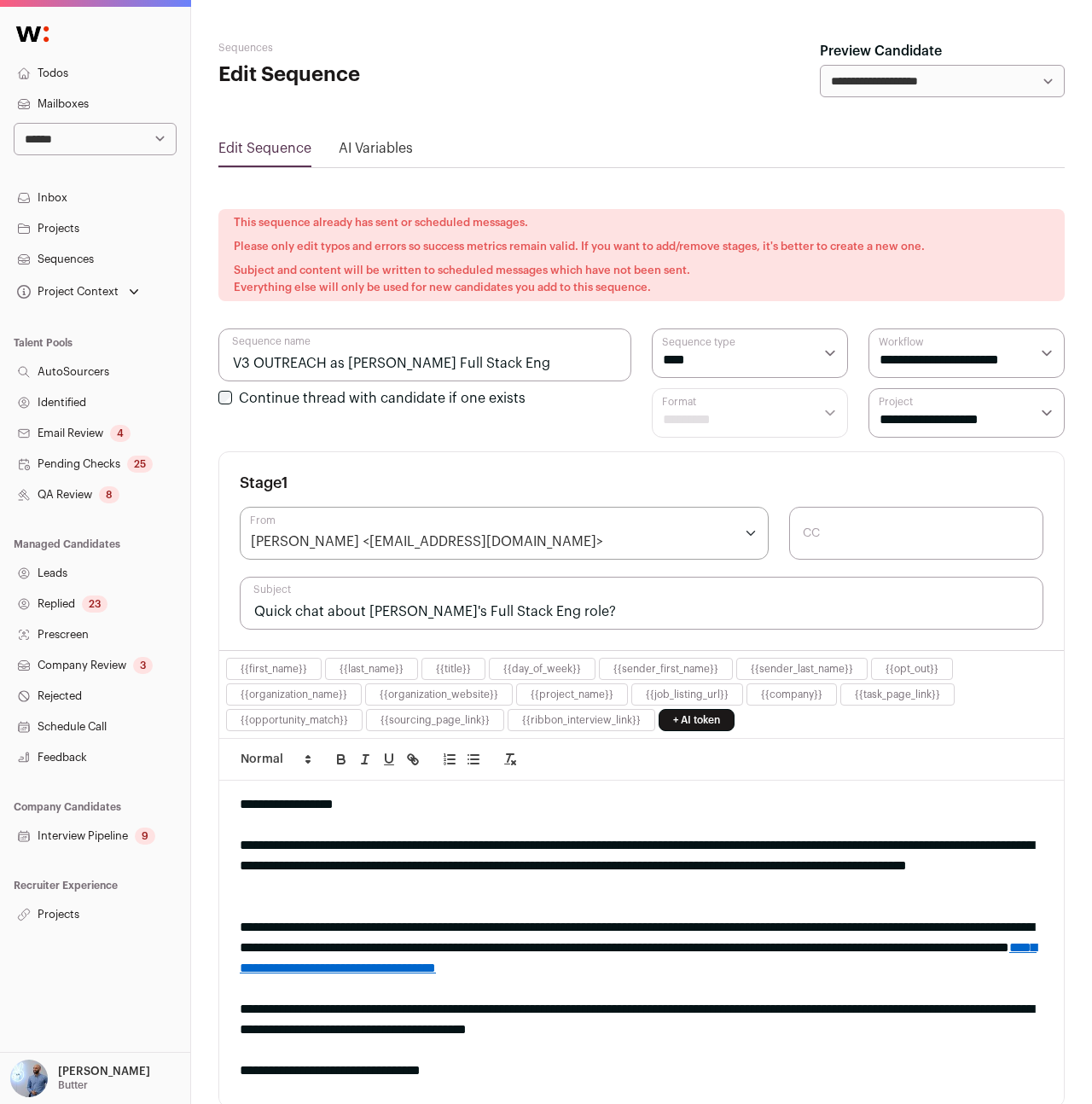
scroll to position [97, 0]
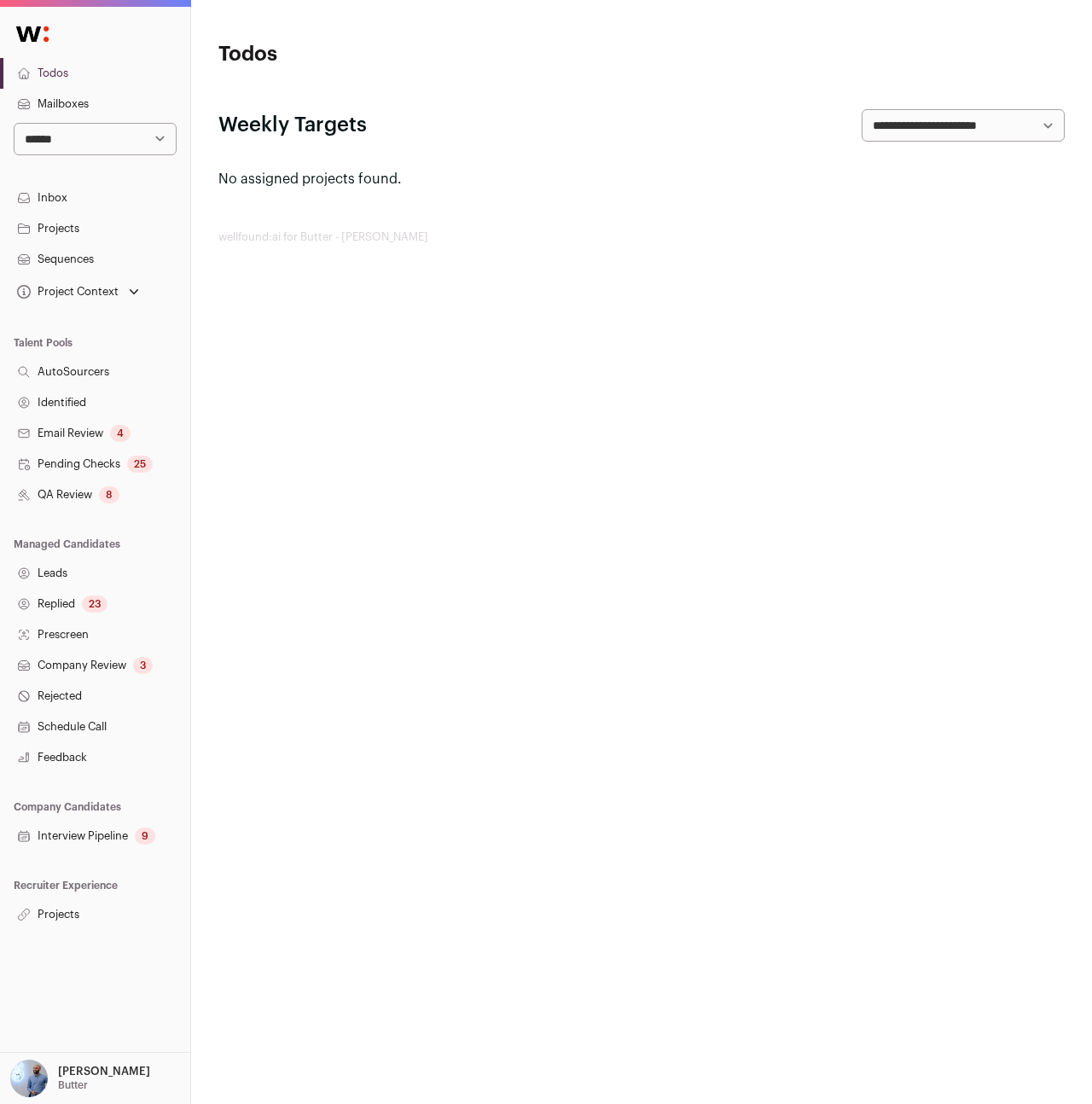
click at [56, 578] on link "Leads" at bounding box center [95, 573] width 190 height 31
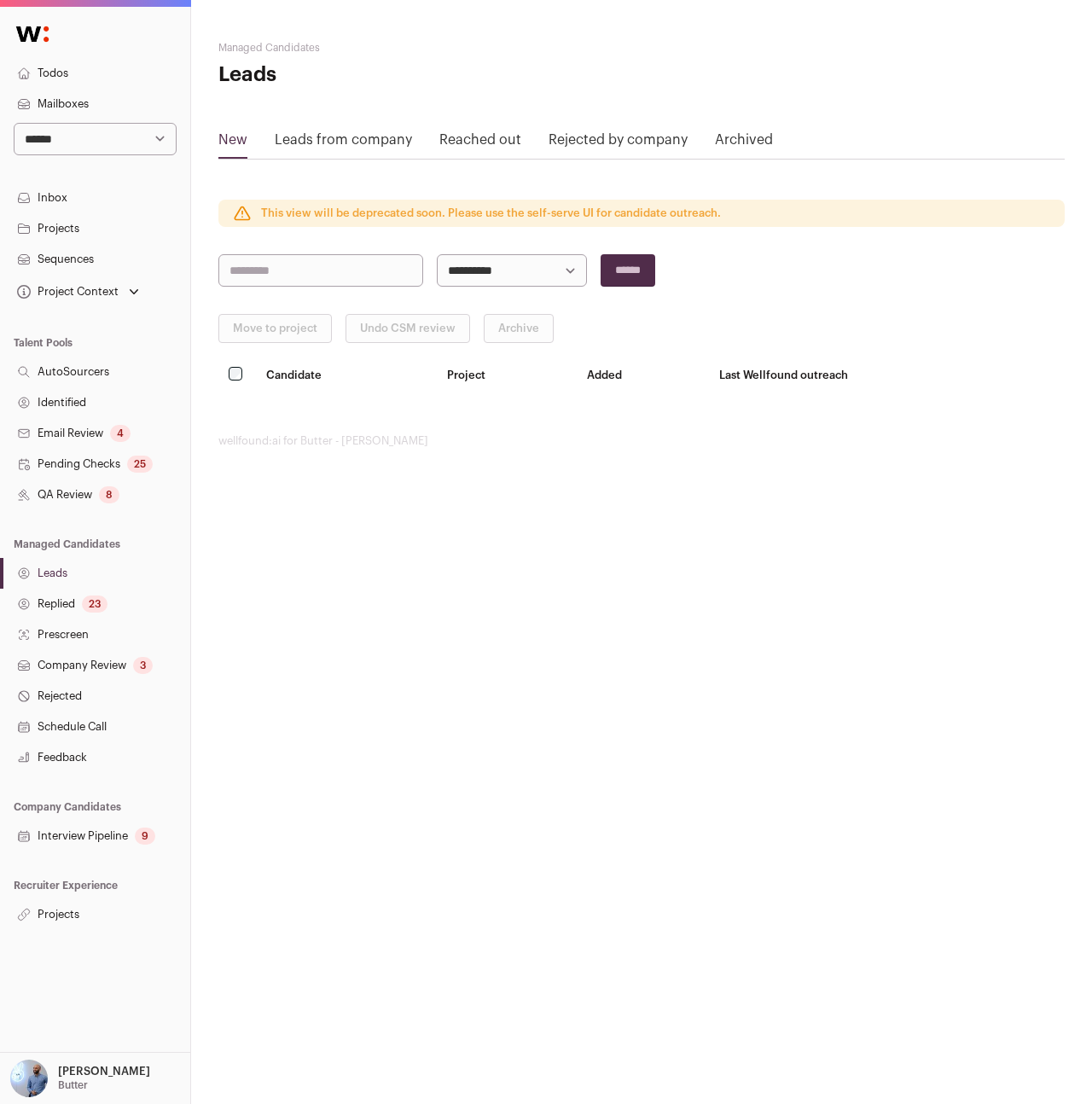
click at [111, 846] on link "Interview Pipeline 9" at bounding box center [95, 836] width 190 height 31
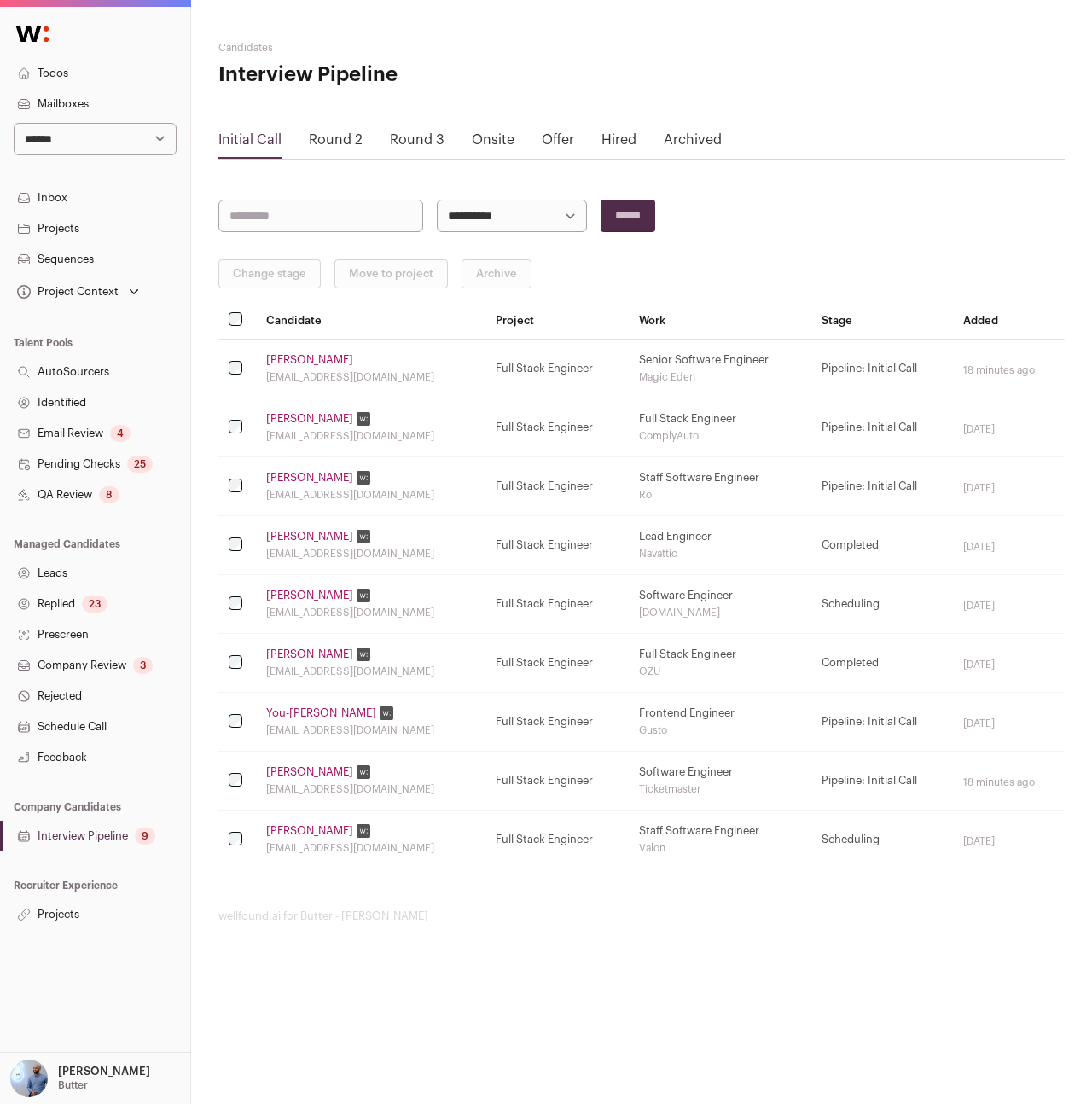
click at [310, 770] on link "[PERSON_NAME]" at bounding box center [309, 772] width 87 height 14
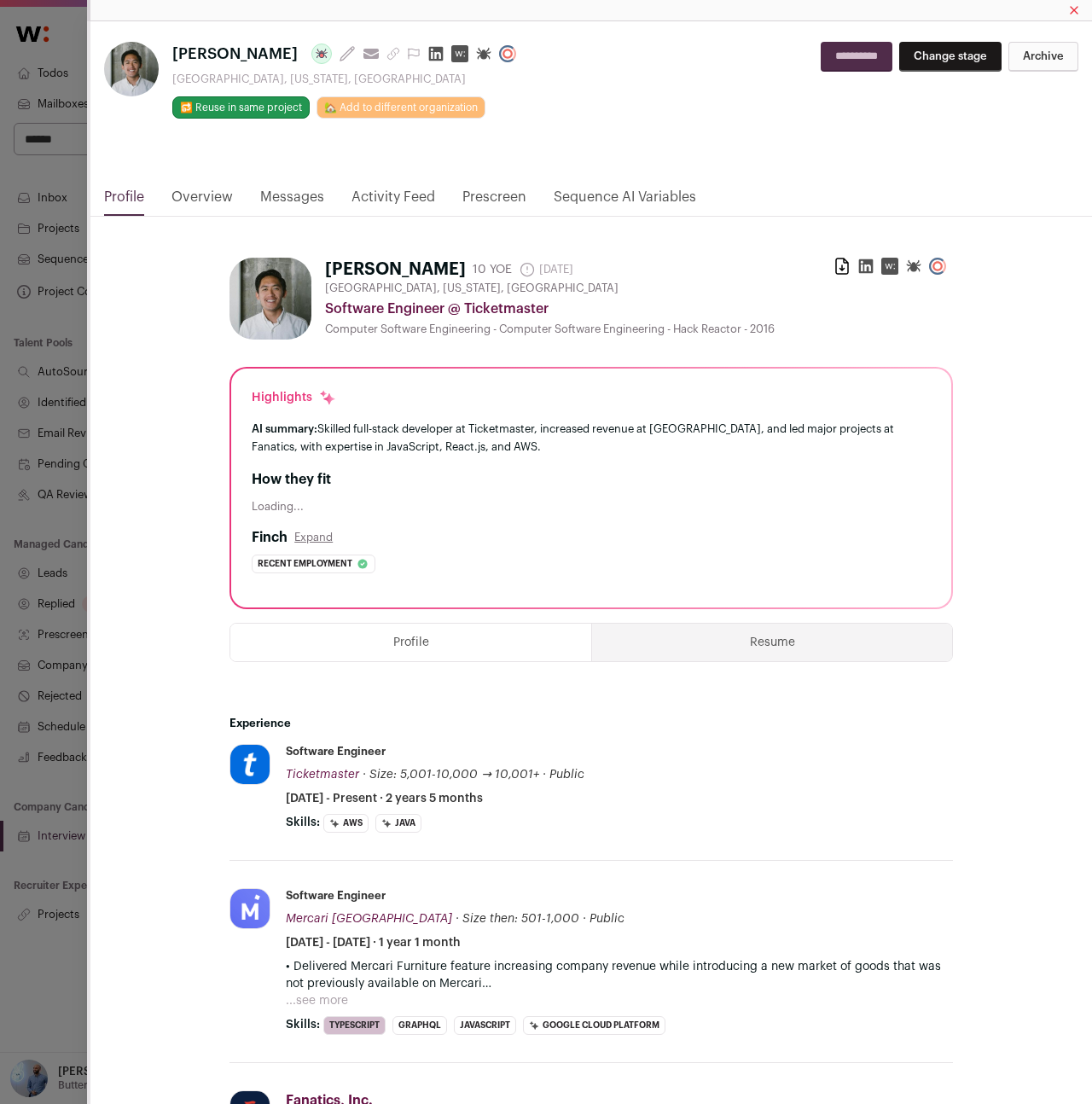
click at [299, 196] on link "Messages" at bounding box center [292, 201] width 64 height 29
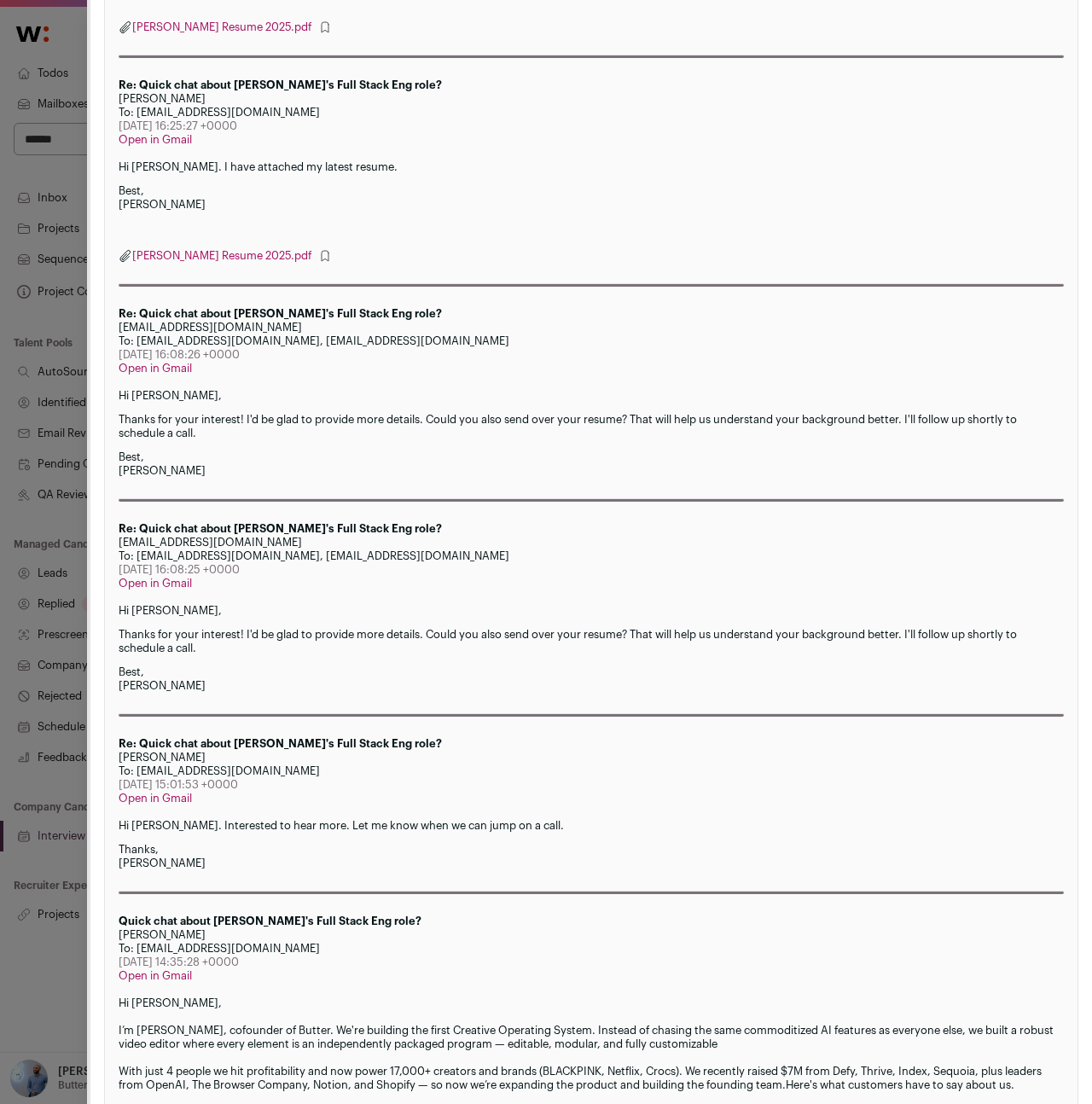
scroll to position [1315, 0]
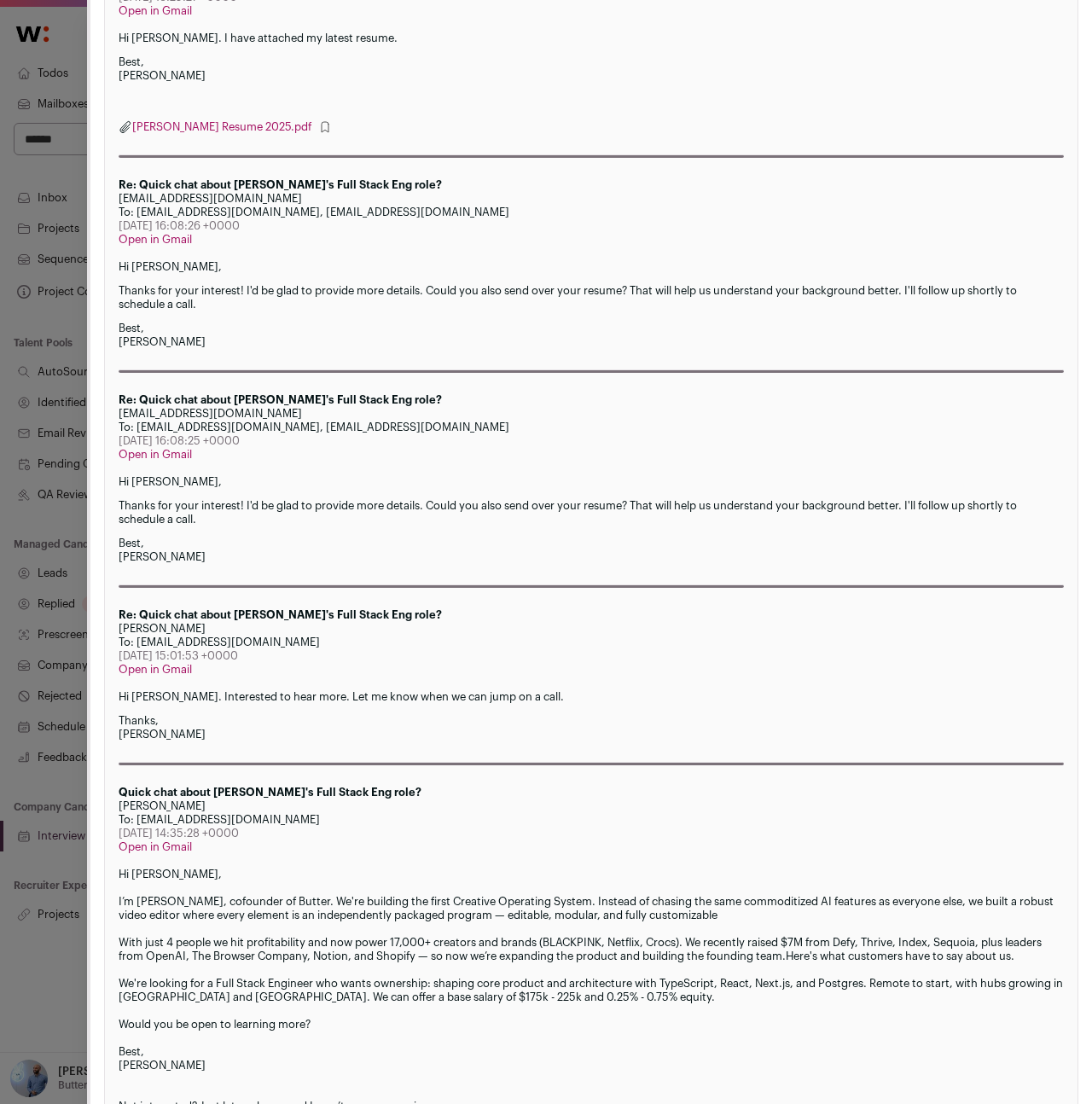
click at [156, 456] on link "Open in Gmail" at bounding box center [155, 455] width 73 height 11
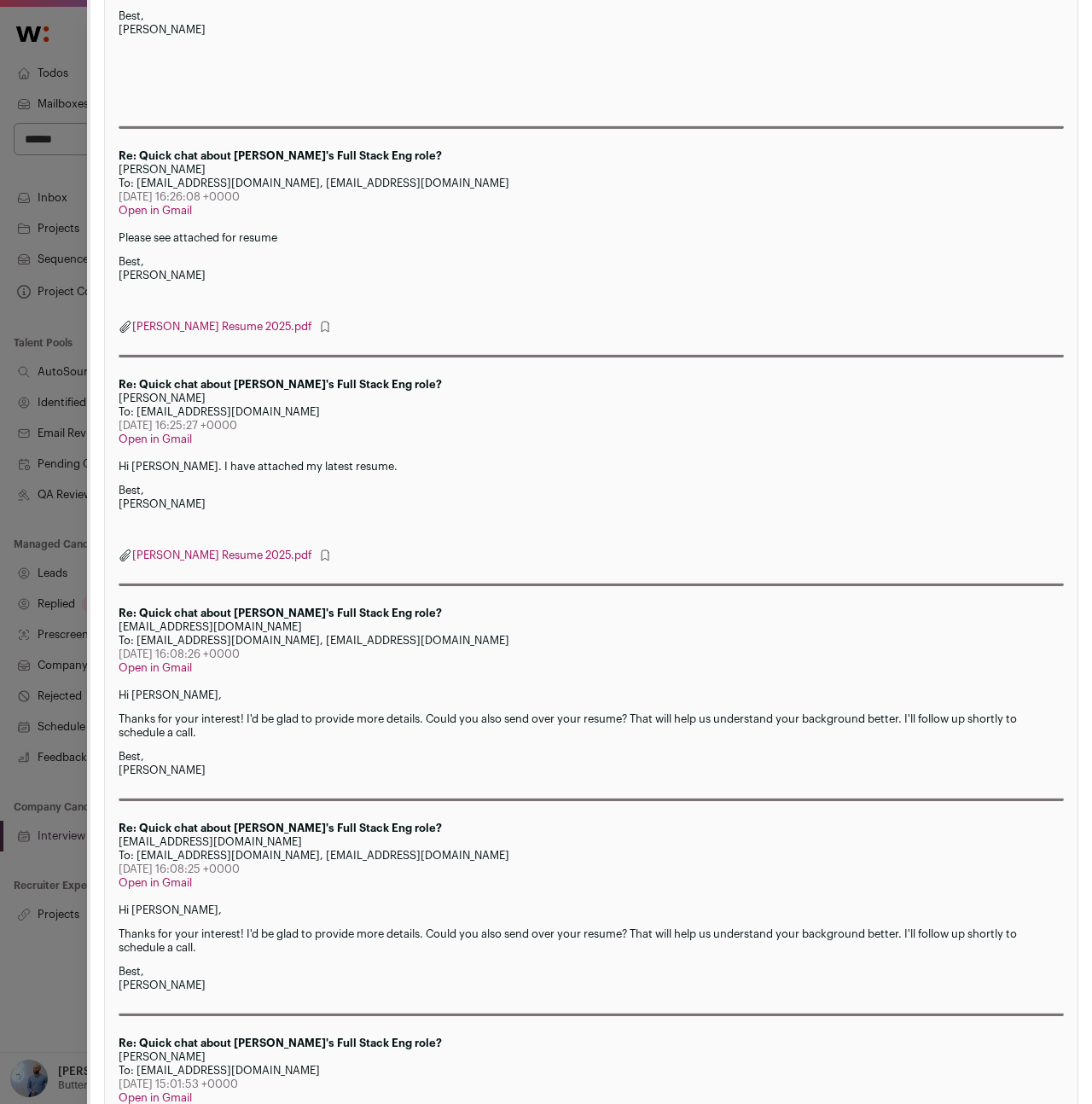
scroll to position [590, 0]
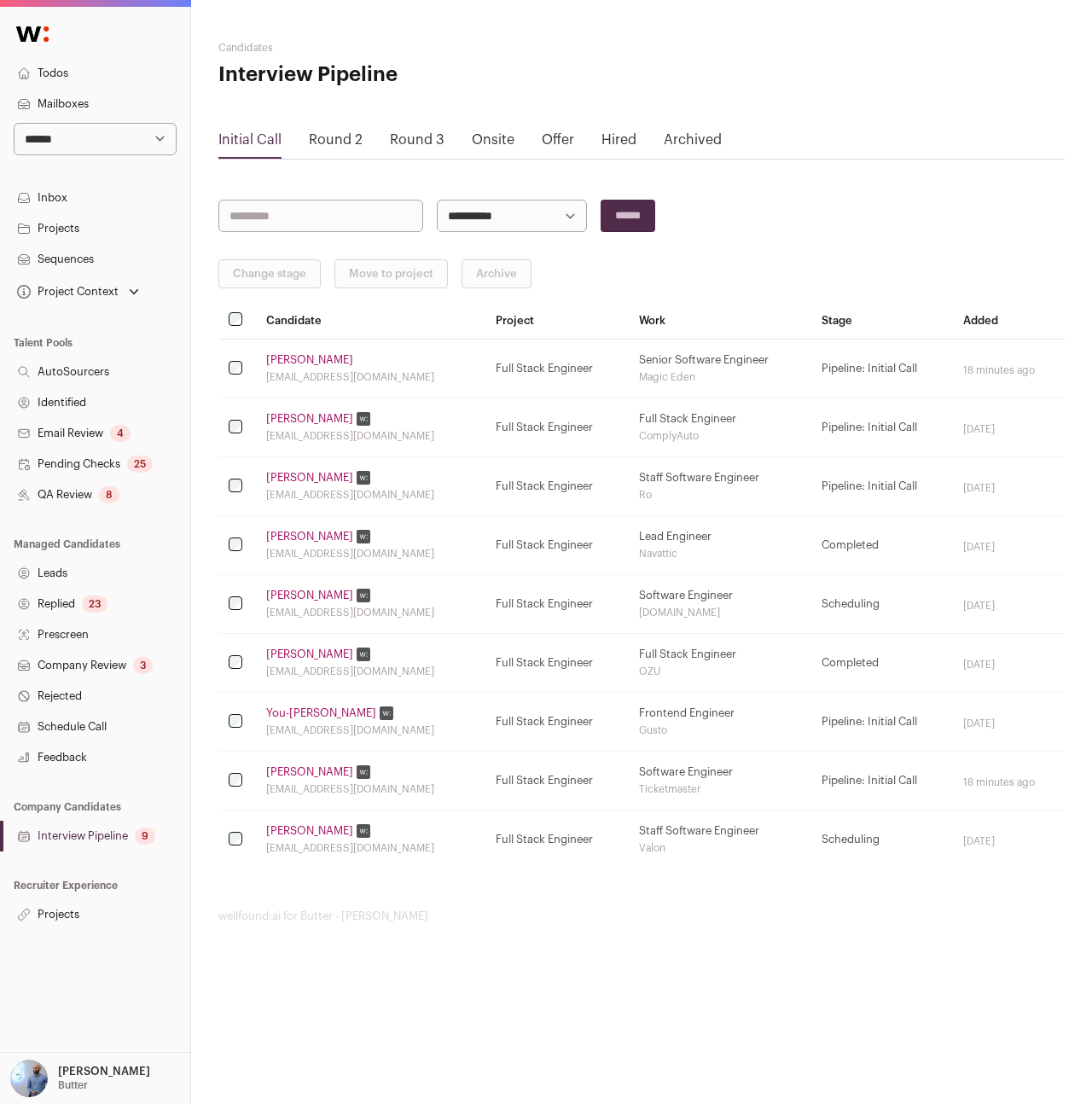
click at [290, 832] on link "[PERSON_NAME]" at bounding box center [309, 831] width 87 height 14
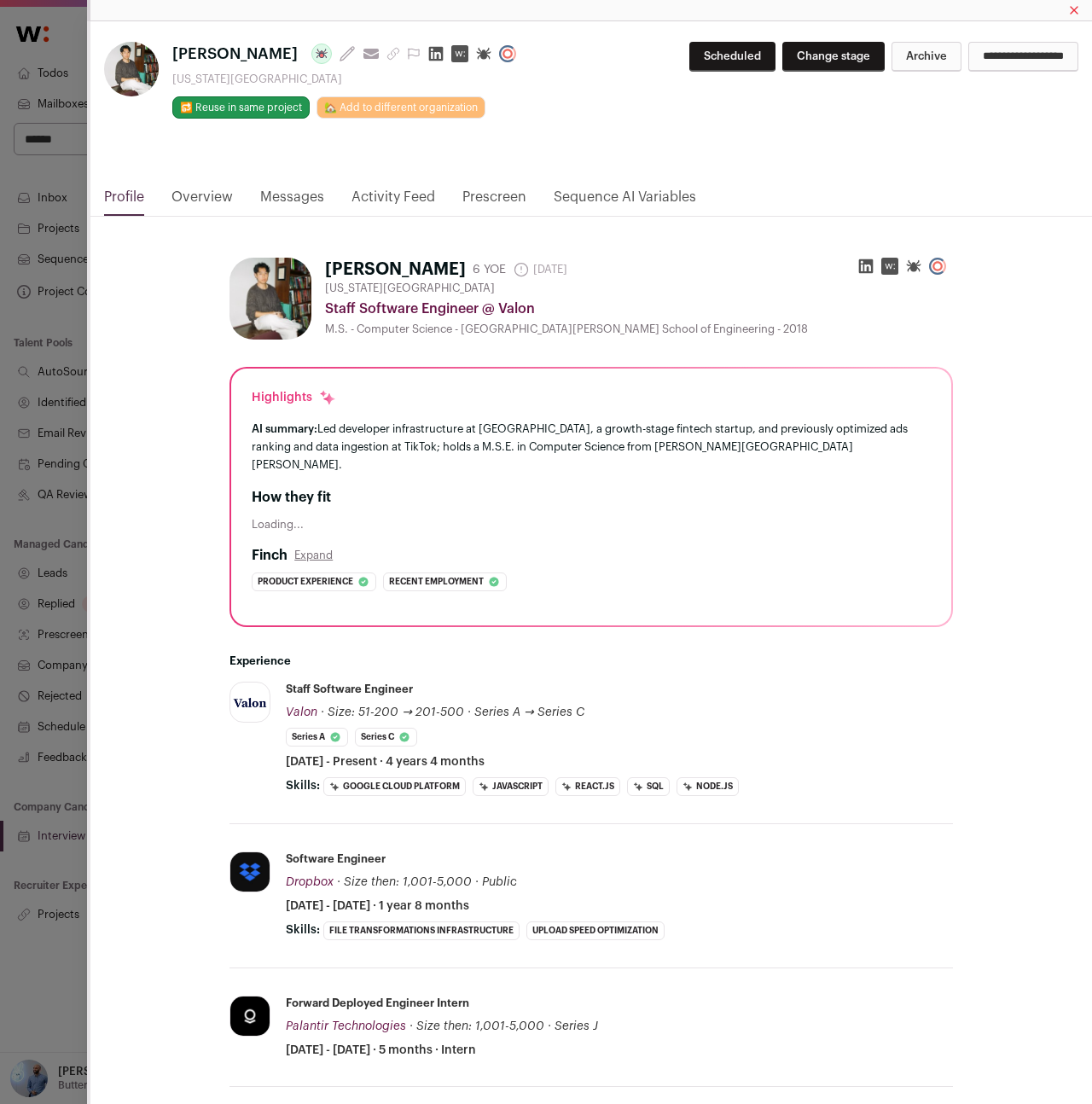
click at [297, 191] on link "Messages" at bounding box center [292, 201] width 64 height 29
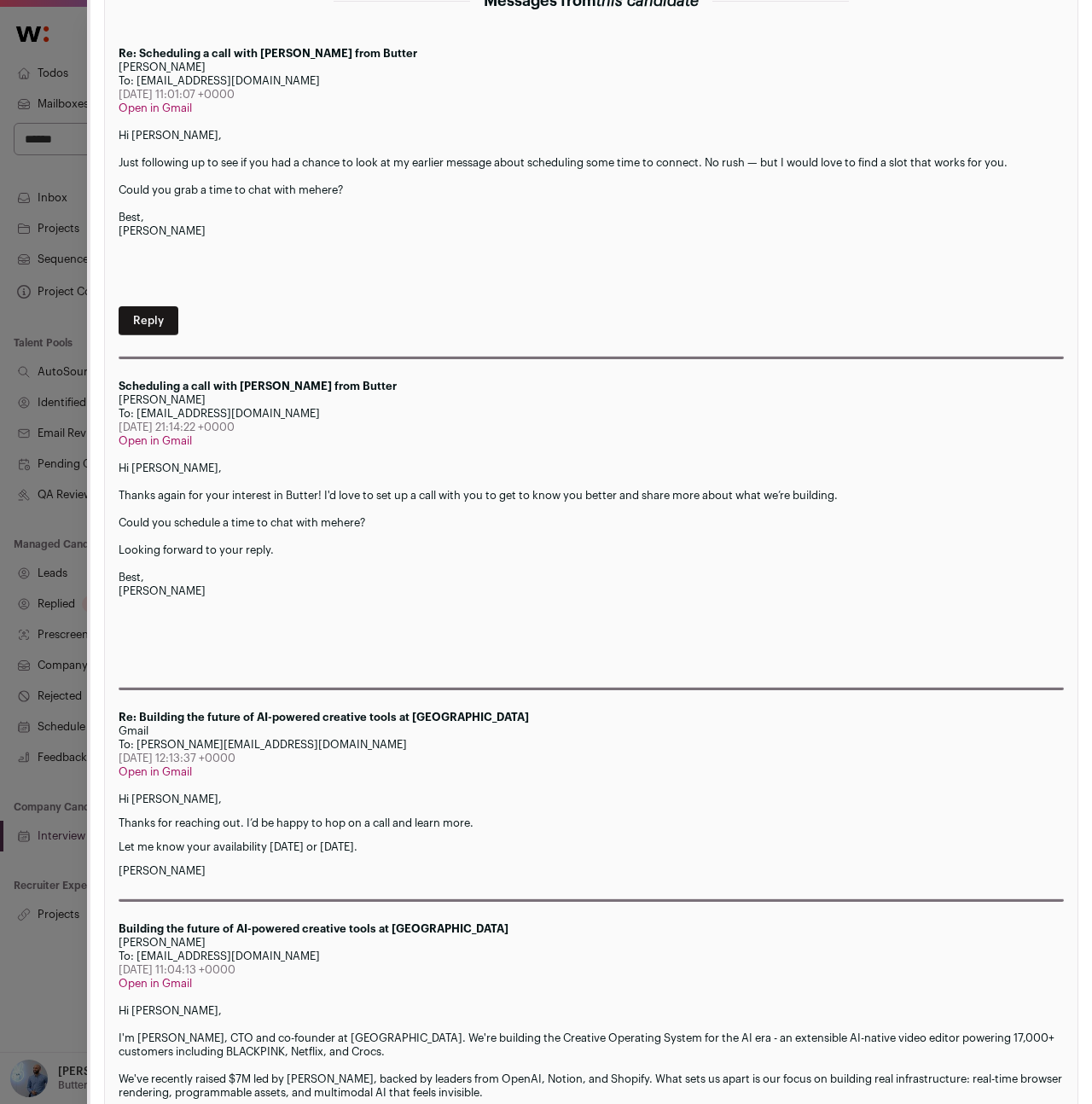
scroll to position [527, 0]
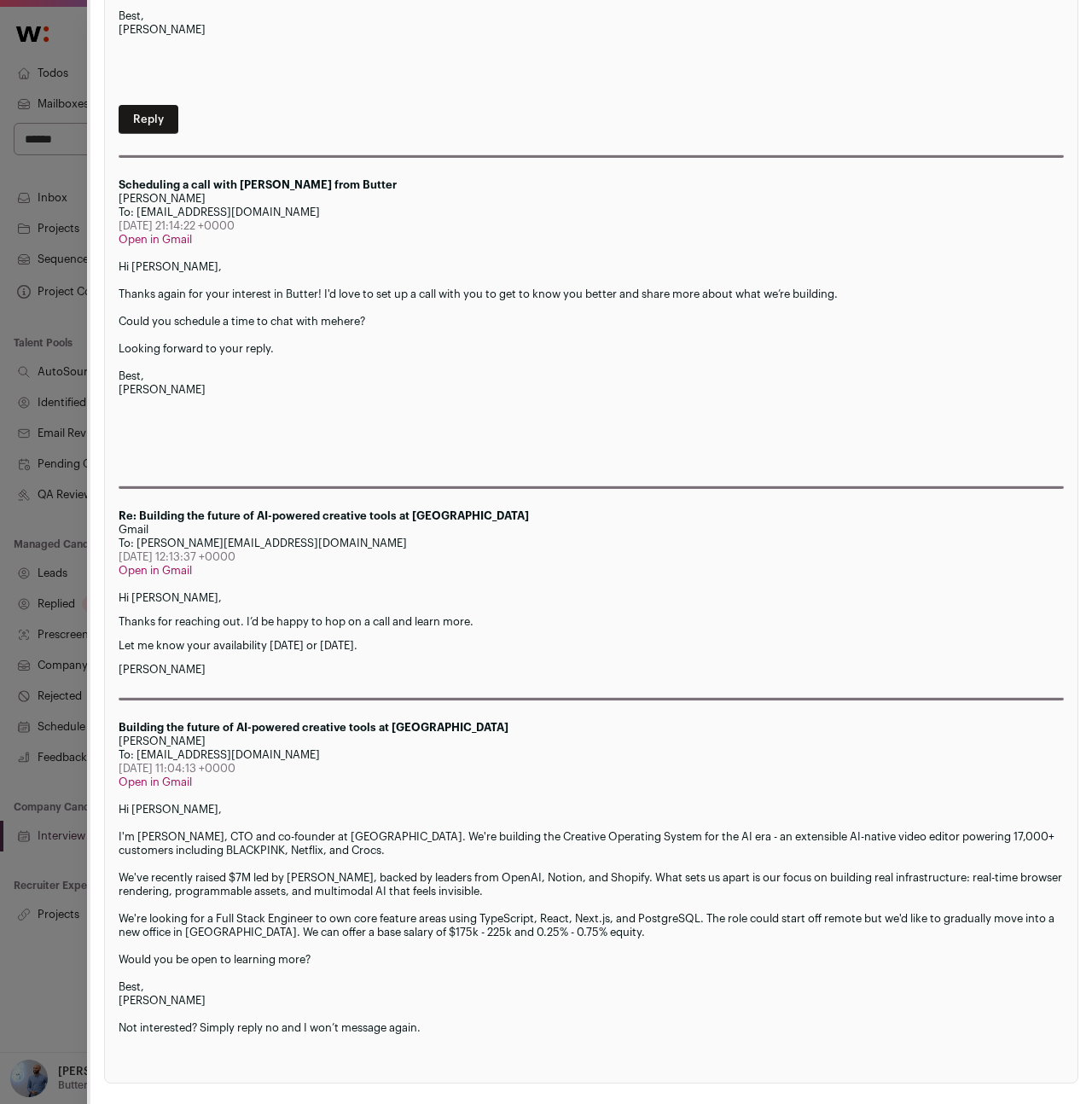
drag, startPoint x: 6, startPoint y: 749, endPoint x: 53, endPoint y: 743, distance: 47.4
click at [6, 749] on div "[PERSON_NAME] Last update: [DATE] View most recent conversation in Front [US_ST…" at bounding box center [546, 552] width 1092 height 1104
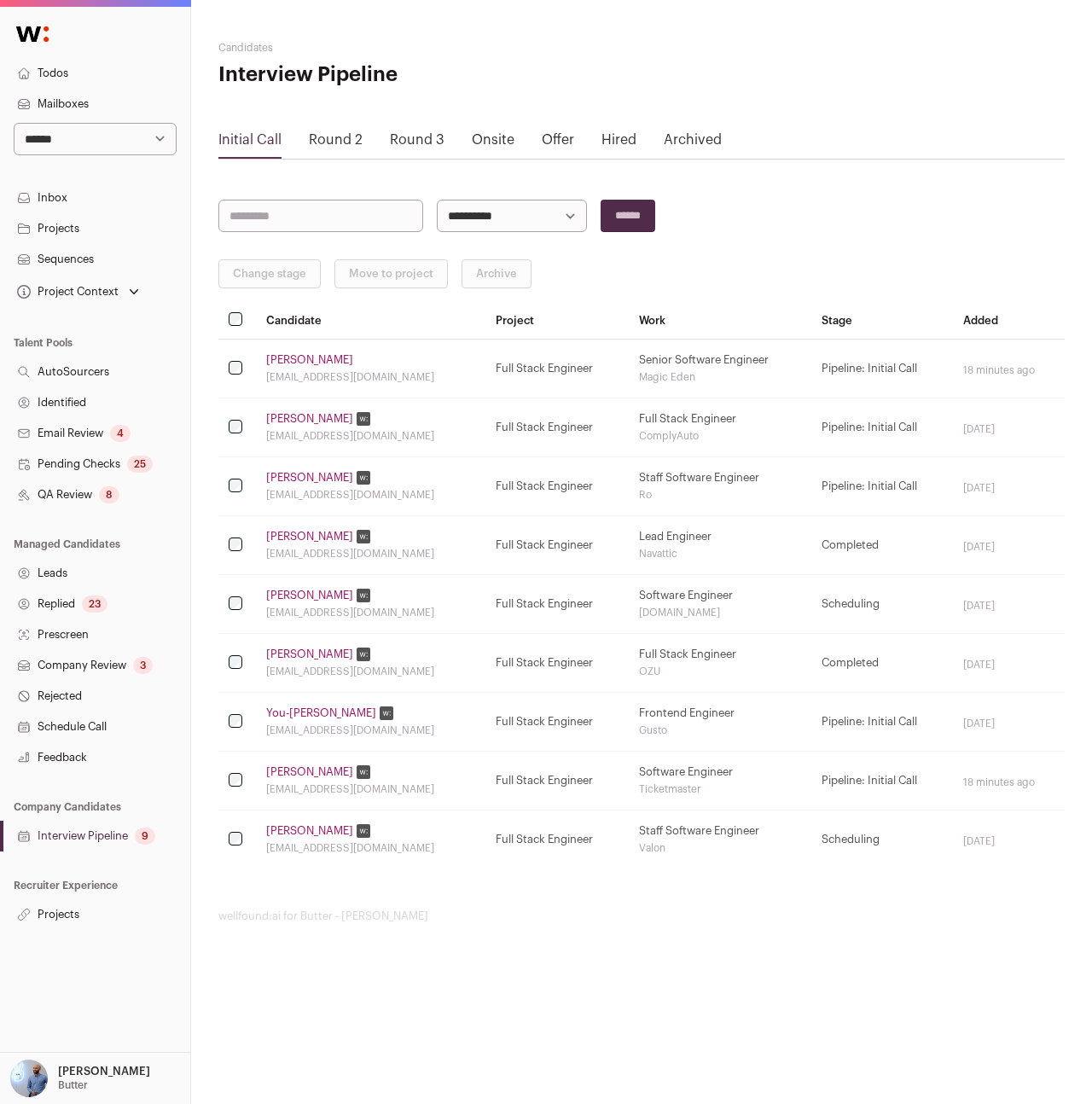
click at [55, 742] on link "Feedback" at bounding box center [95, 757] width 190 height 31
click at [301, 822] on td "[PERSON_NAME] [EMAIL_ADDRESS][DOMAIN_NAME]" at bounding box center [370, 840] width 230 height 59
click at [302, 831] on link "[PERSON_NAME]" at bounding box center [309, 831] width 87 height 14
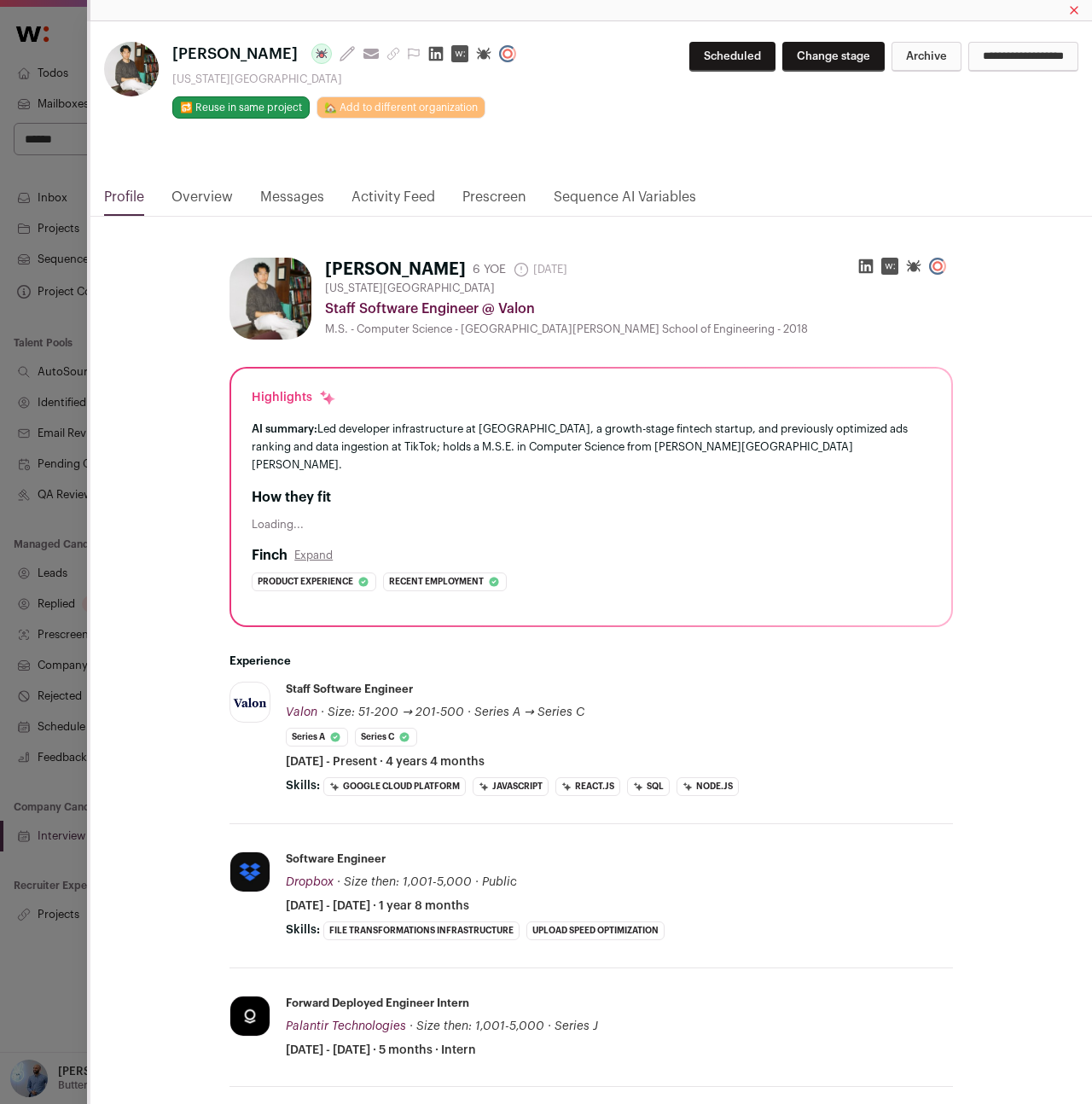
click at [273, 202] on link "Messages" at bounding box center [292, 201] width 64 height 29
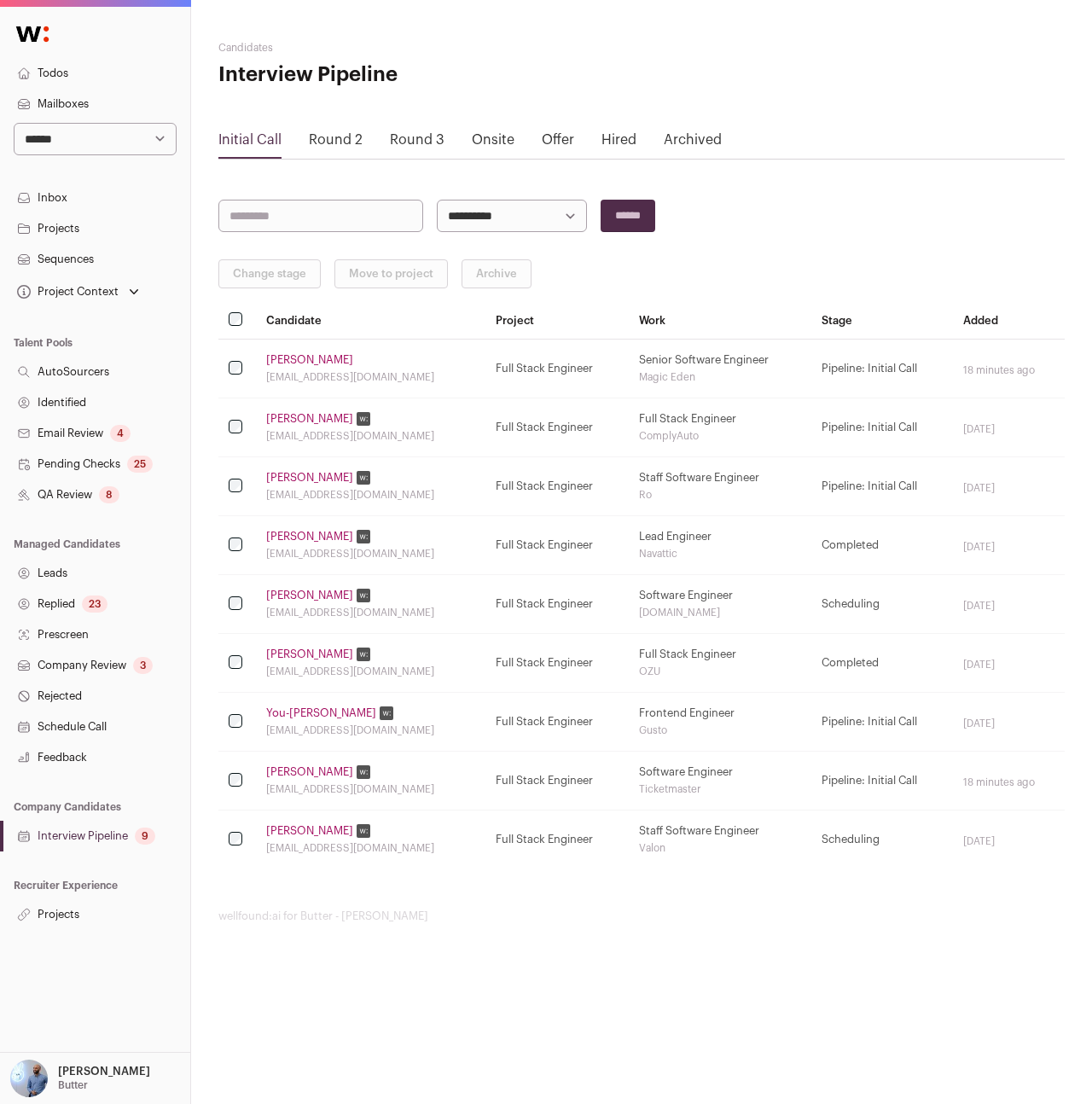
click at [315, 659] on link "[PERSON_NAME]" at bounding box center [309, 654] width 87 height 14
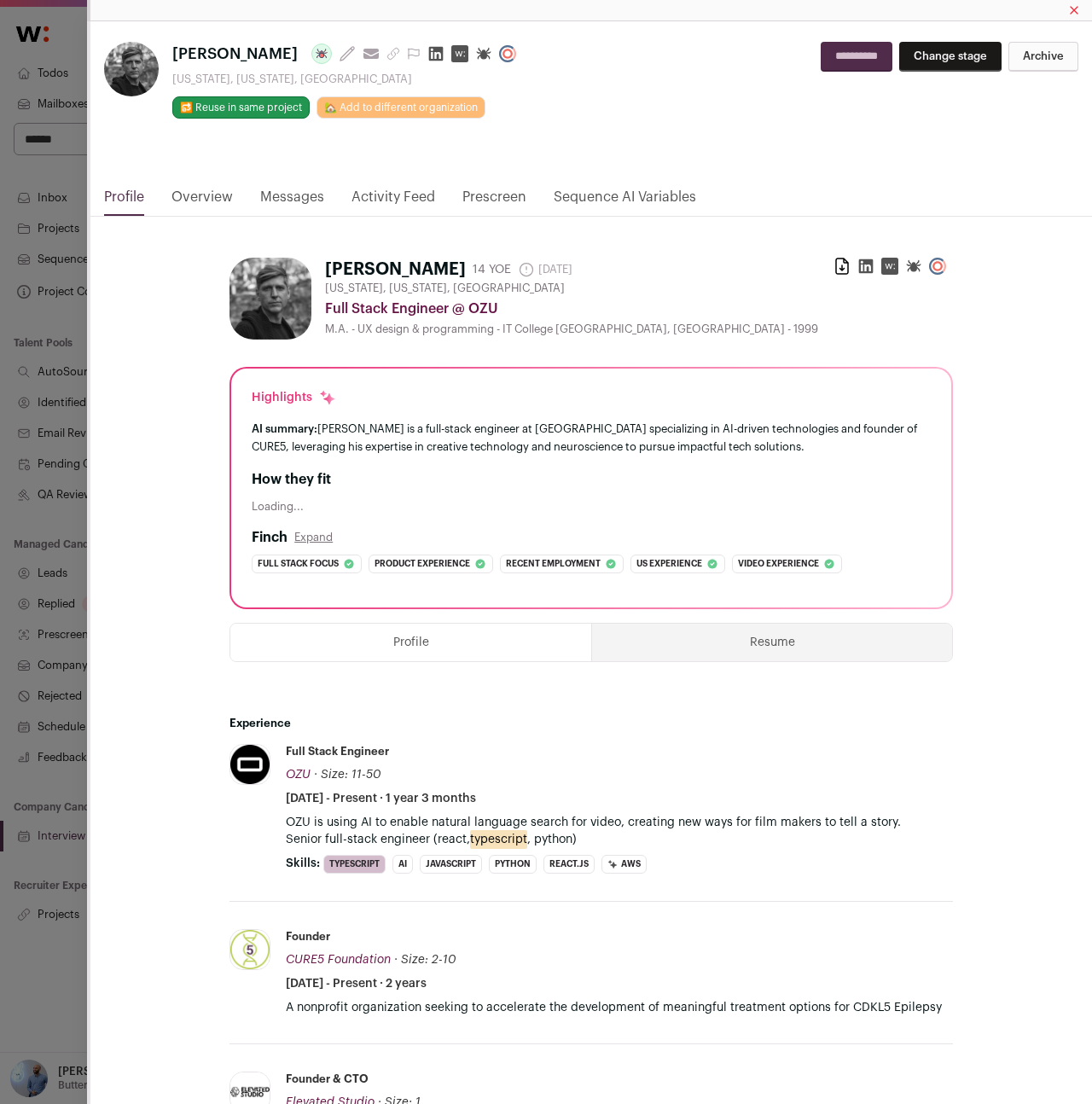
click at [294, 214] on link "Messages" at bounding box center [292, 201] width 64 height 29
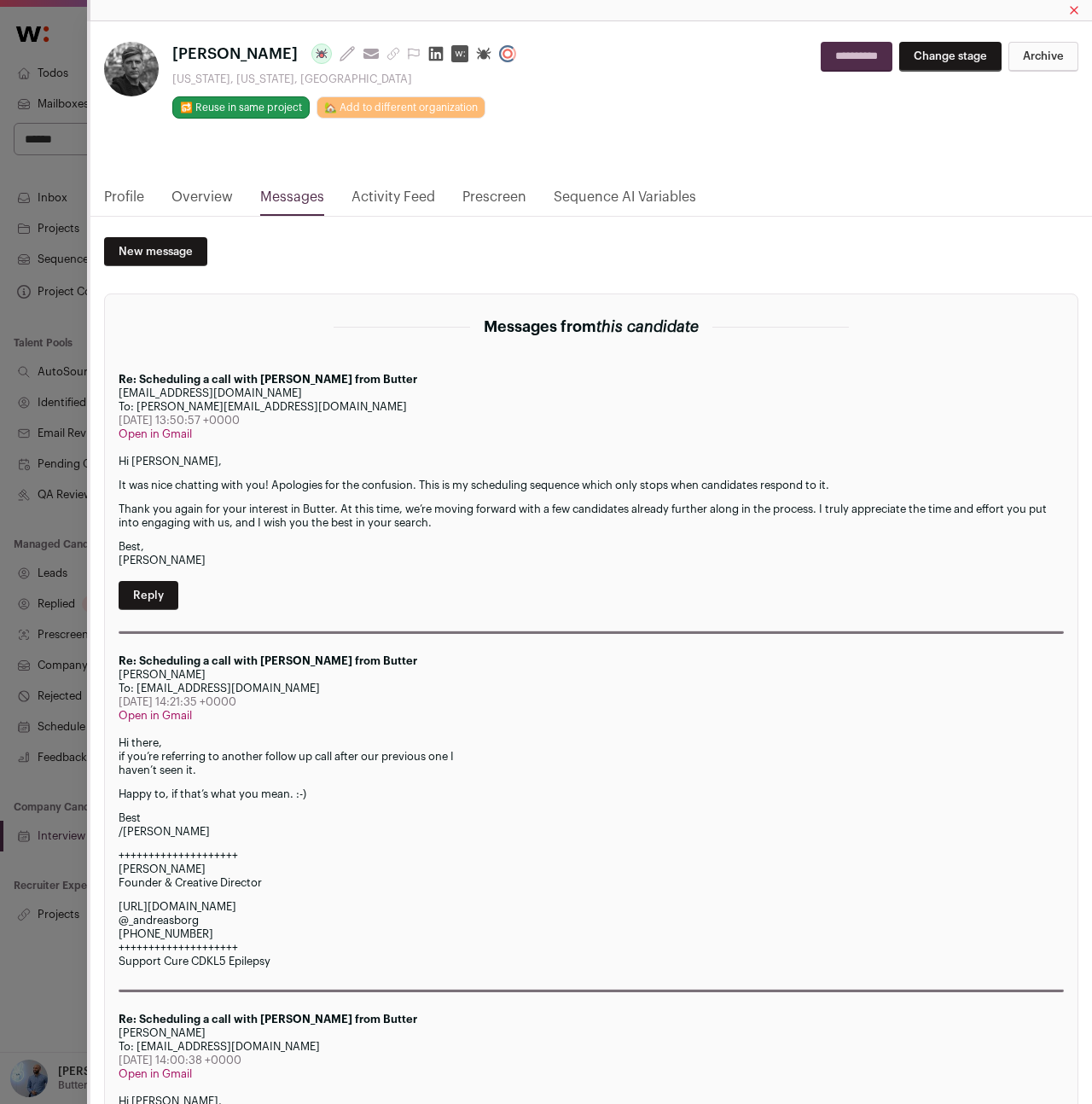
scroll to position [1440, 0]
